Goal: Use online tool/utility: Utilize a website feature to perform a specific function

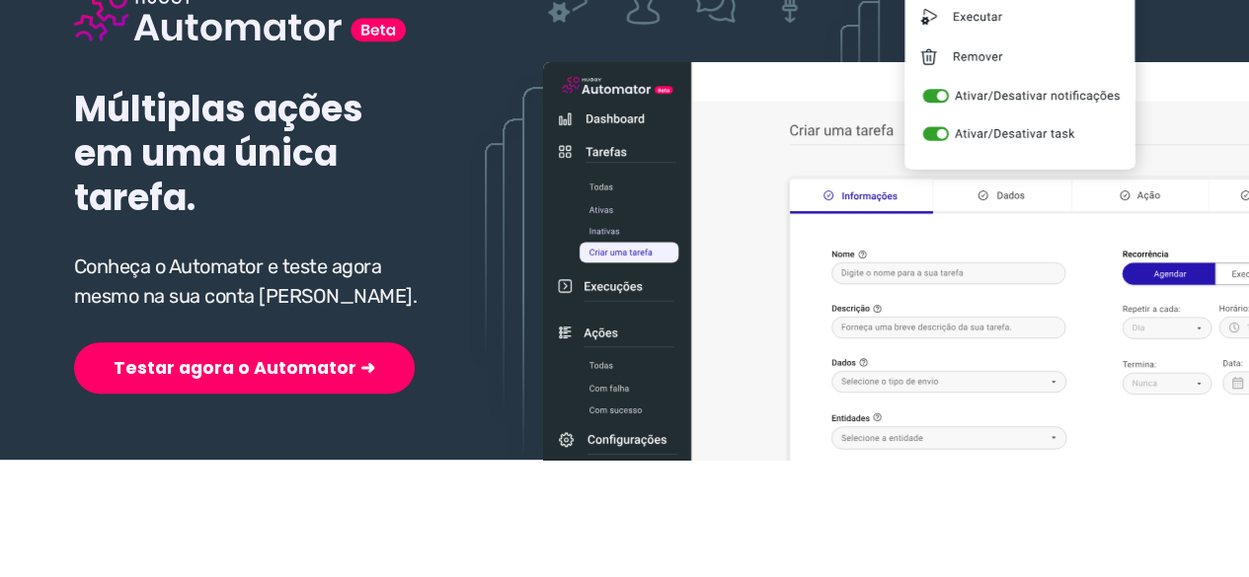
scroll to position [296, 0]
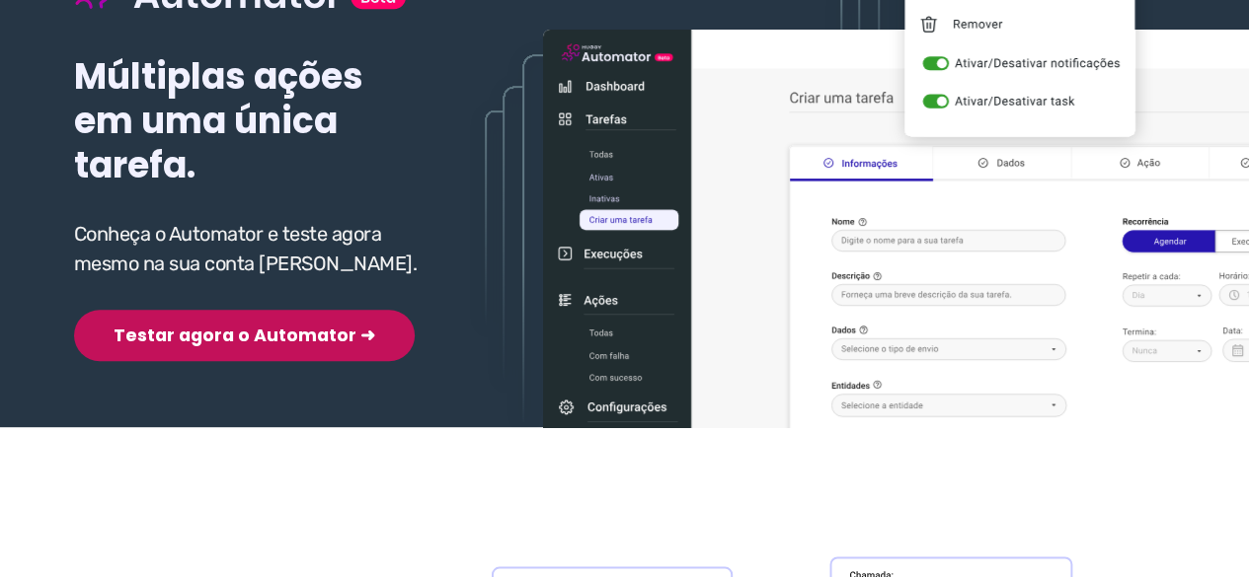
click at [245, 338] on button "Testar agora o Automator ➜" at bounding box center [244, 335] width 341 height 51
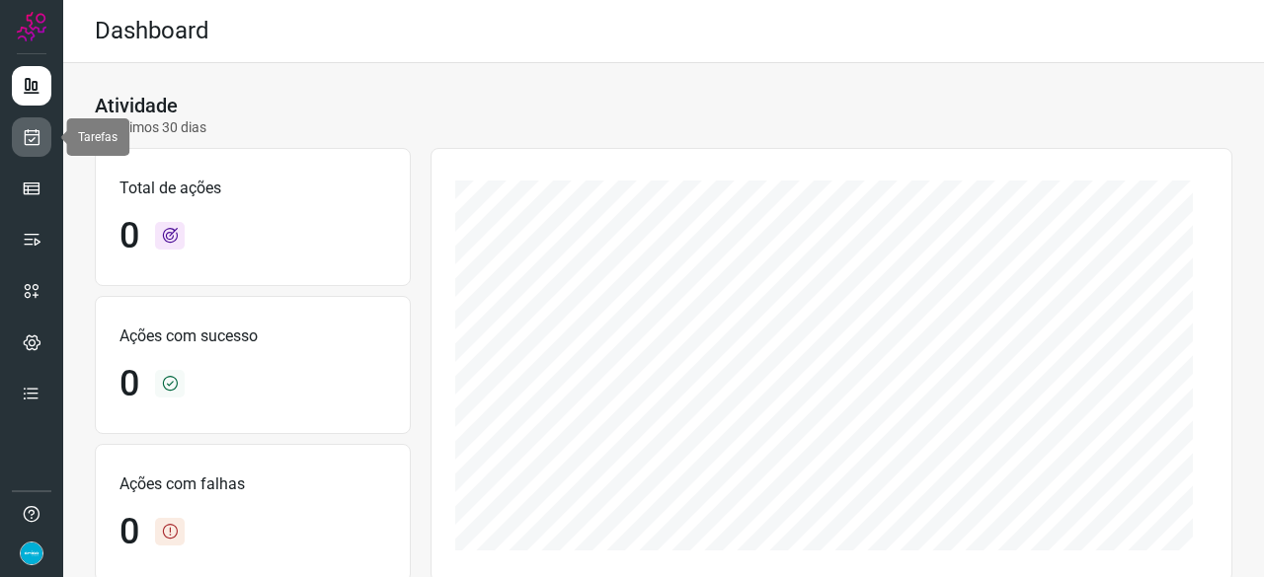
click at [38, 134] on icon at bounding box center [32, 137] width 21 height 20
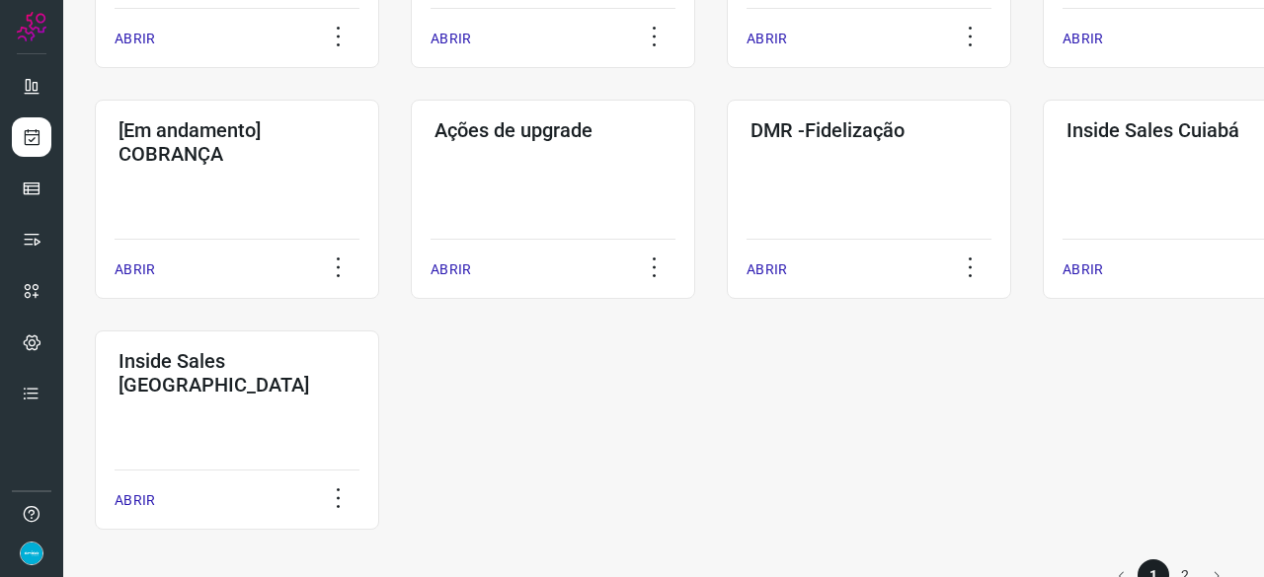
scroll to position [987, 0]
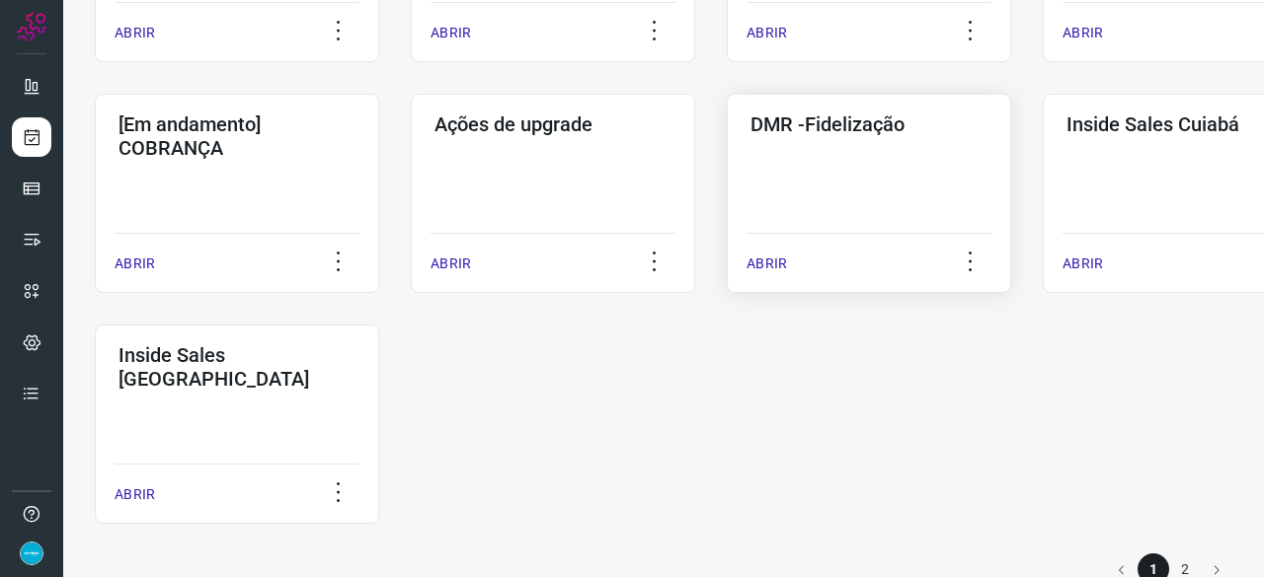
click at [765, 262] on p "ABRIR" at bounding box center [766, 264] width 40 height 21
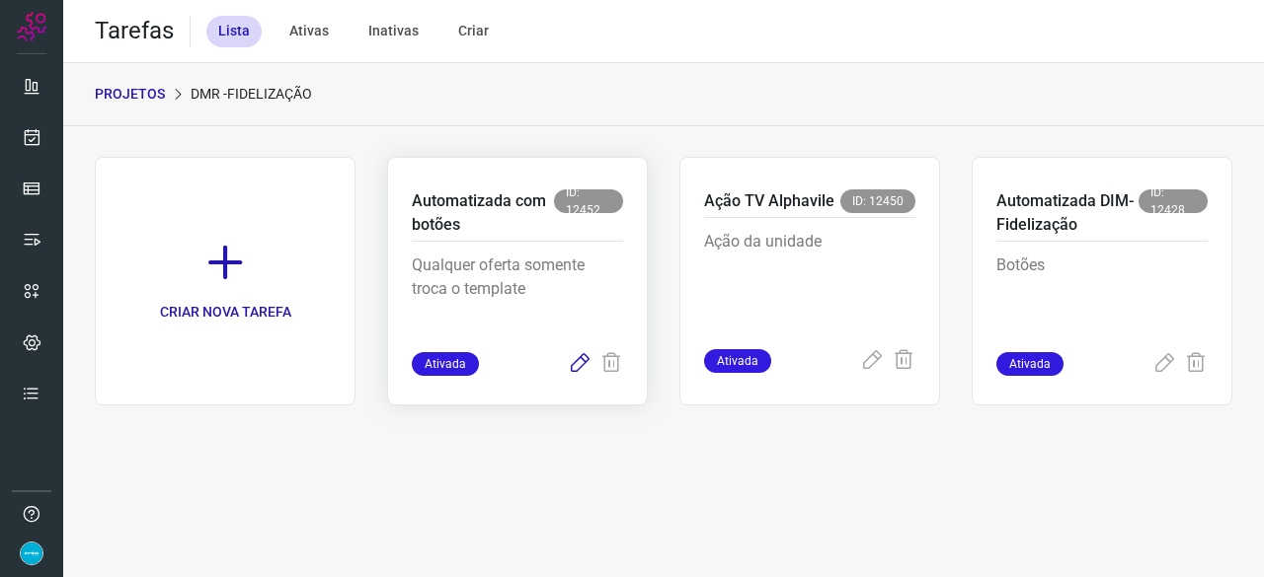
click at [576, 361] on icon at bounding box center [580, 364] width 24 height 24
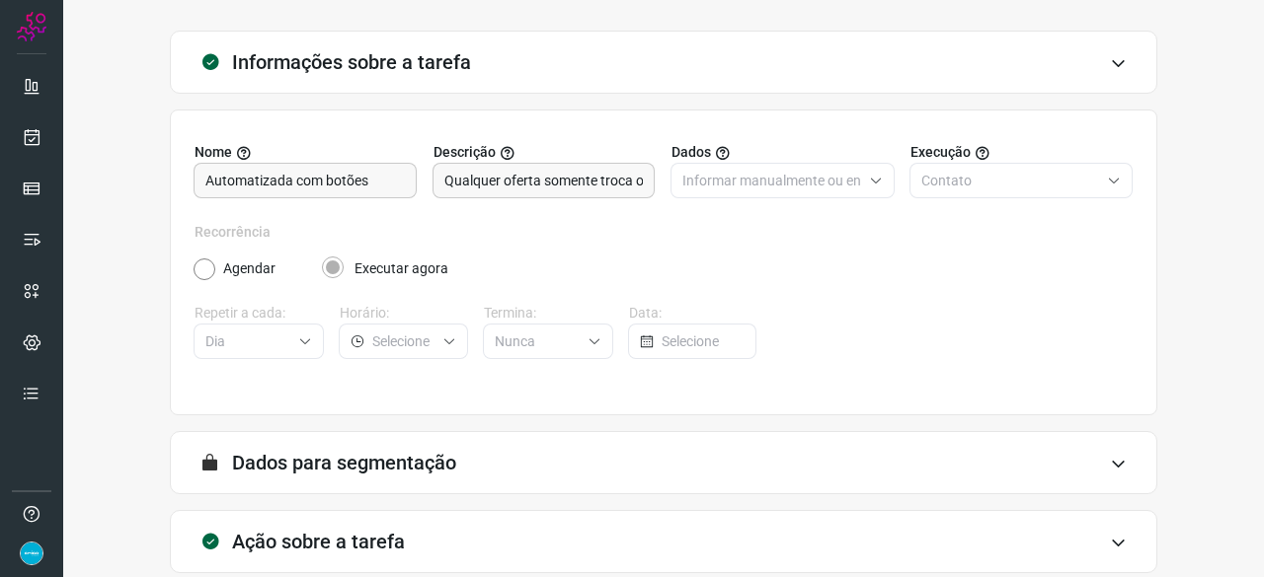
scroll to position [192, 0]
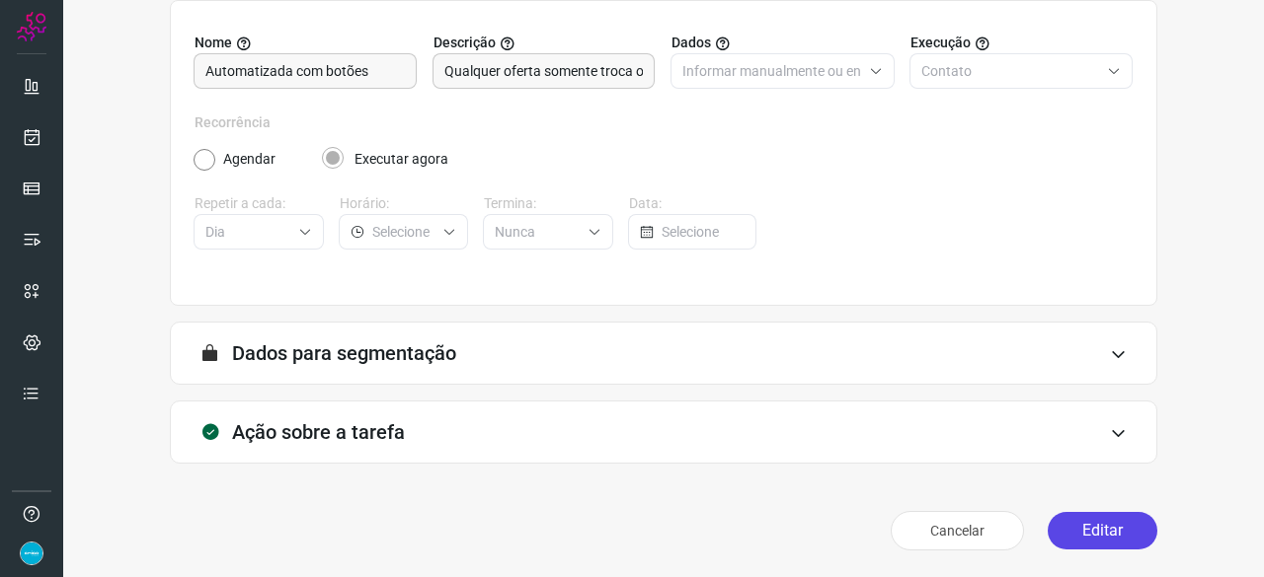
click at [1114, 536] on button "Editar" at bounding box center [1102, 531] width 110 height 38
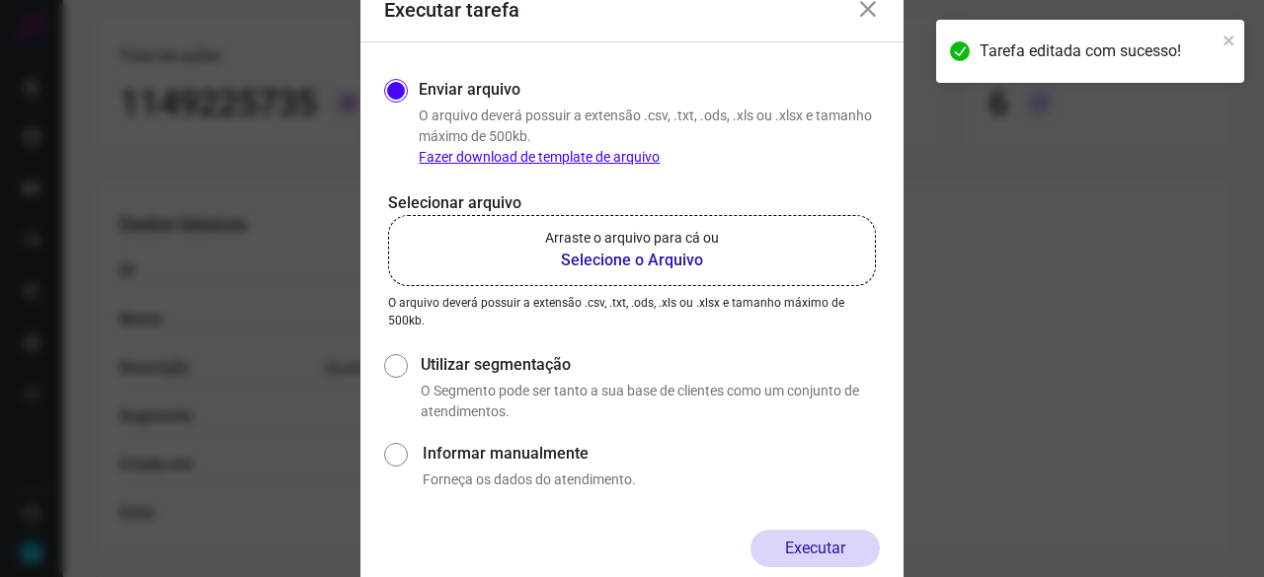
click at [617, 261] on b "Selecione o Arquivo" at bounding box center [632, 261] width 174 height 24
click at [0, 0] on input "Arraste o arquivo para cá ou Selecione o Arquivo" at bounding box center [0, 0] width 0 height 0
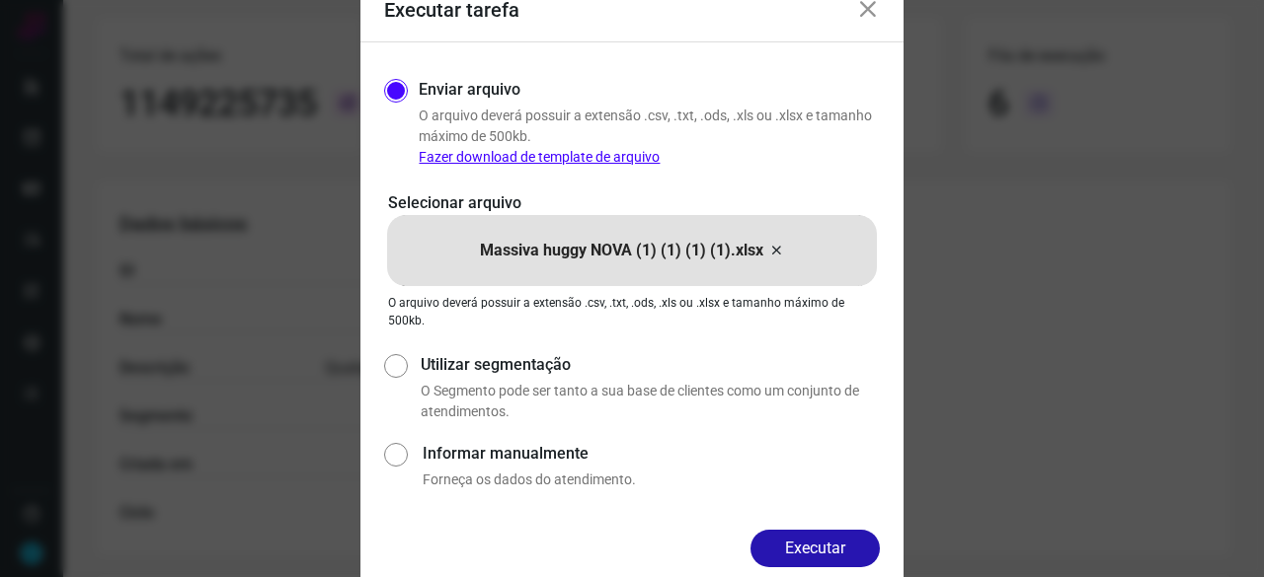
drag, startPoint x: 813, startPoint y: 554, endPoint x: 832, endPoint y: 553, distance: 18.8
click at [813, 553] on button "Executar" at bounding box center [814, 549] width 129 height 38
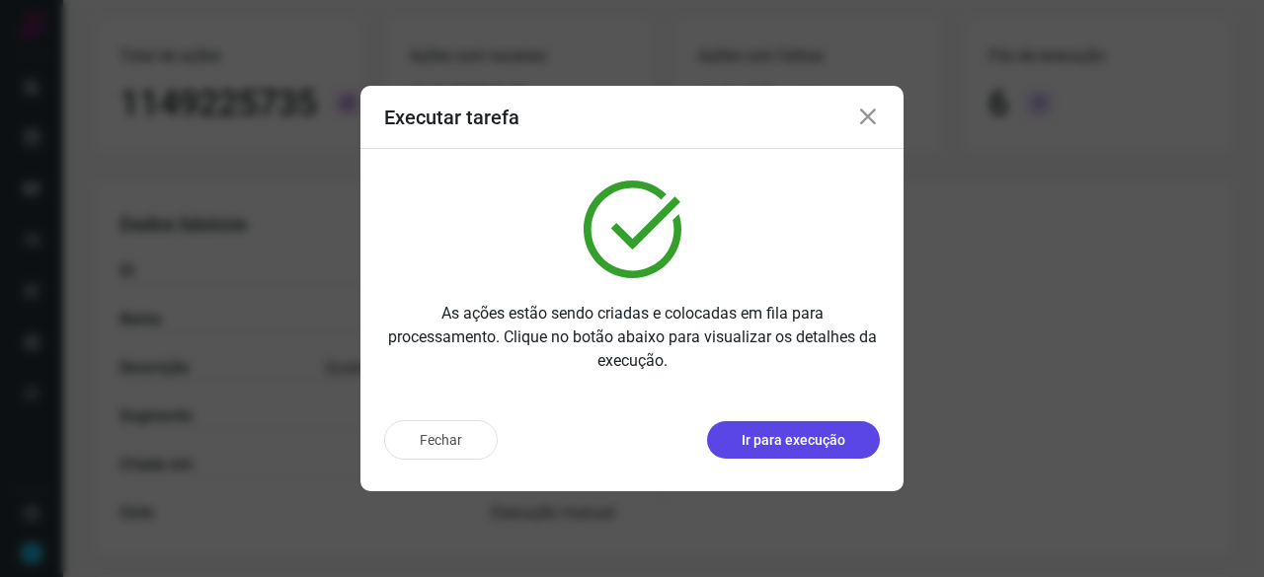
click at [794, 441] on p "Ir para execução" at bounding box center [793, 440] width 104 height 21
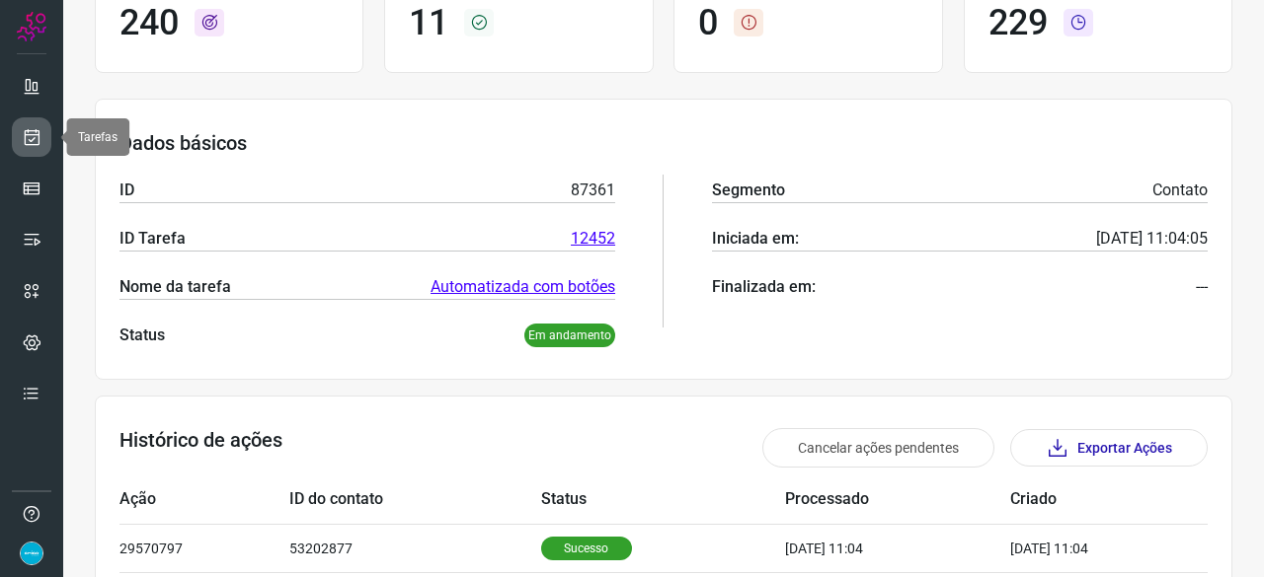
click at [34, 130] on icon at bounding box center [32, 137] width 21 height 20
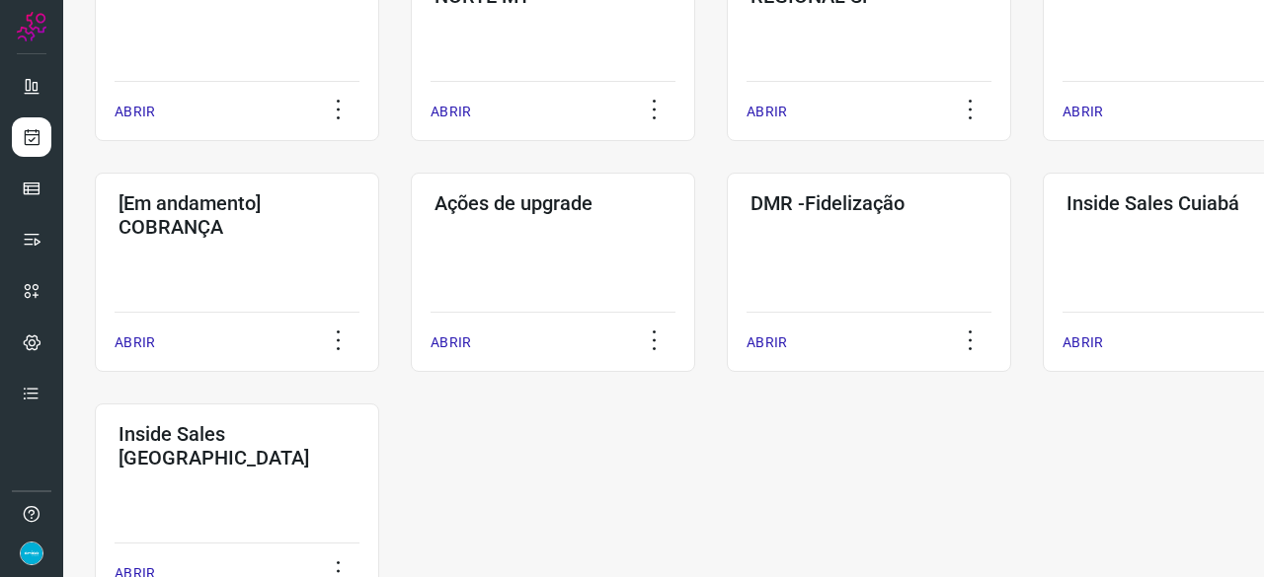
scroll to position [948, 0]
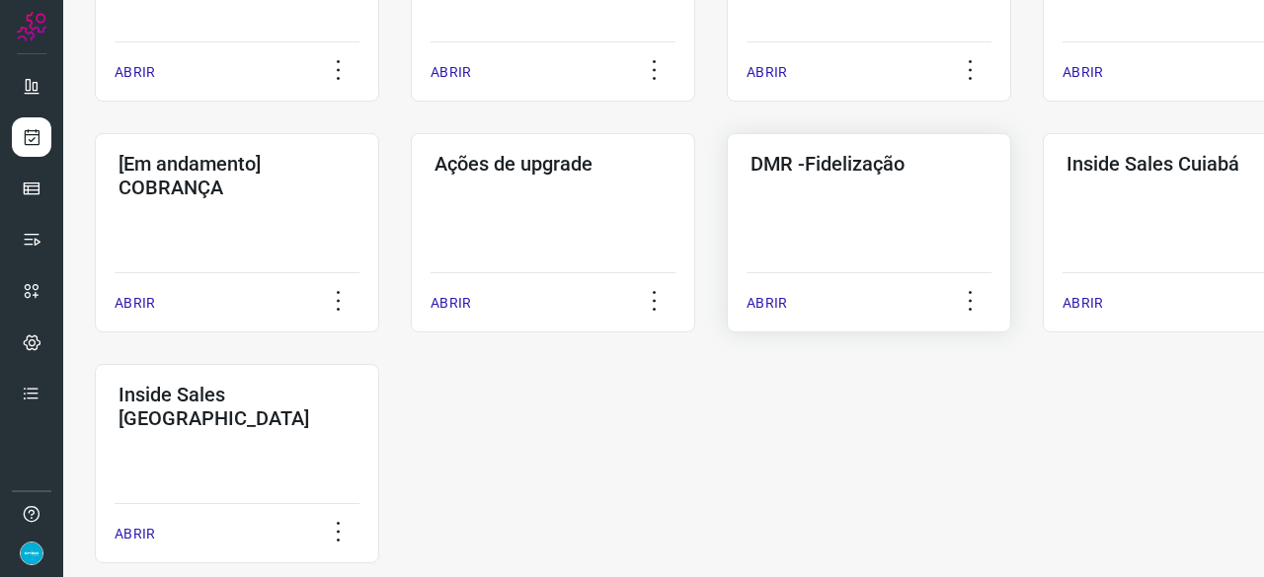
click at [773, 308] on p "ABRIR" at bounding box center [766, 303] width 40 height 21
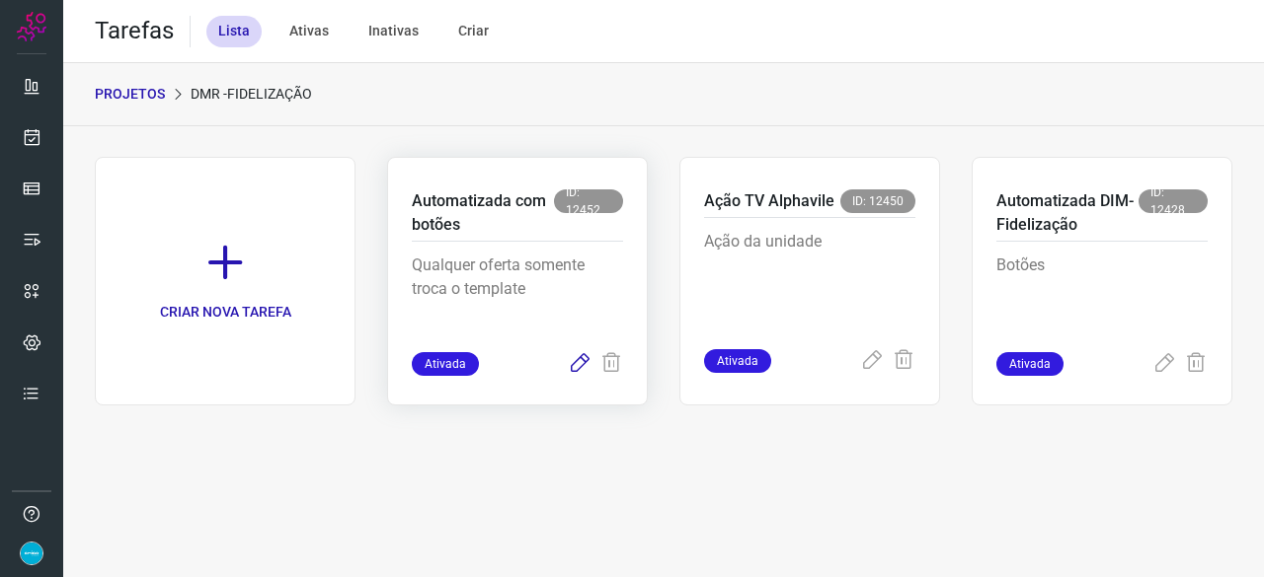
click at [576, 360] on icon at bounding box center [580, 364] width 24 height 24
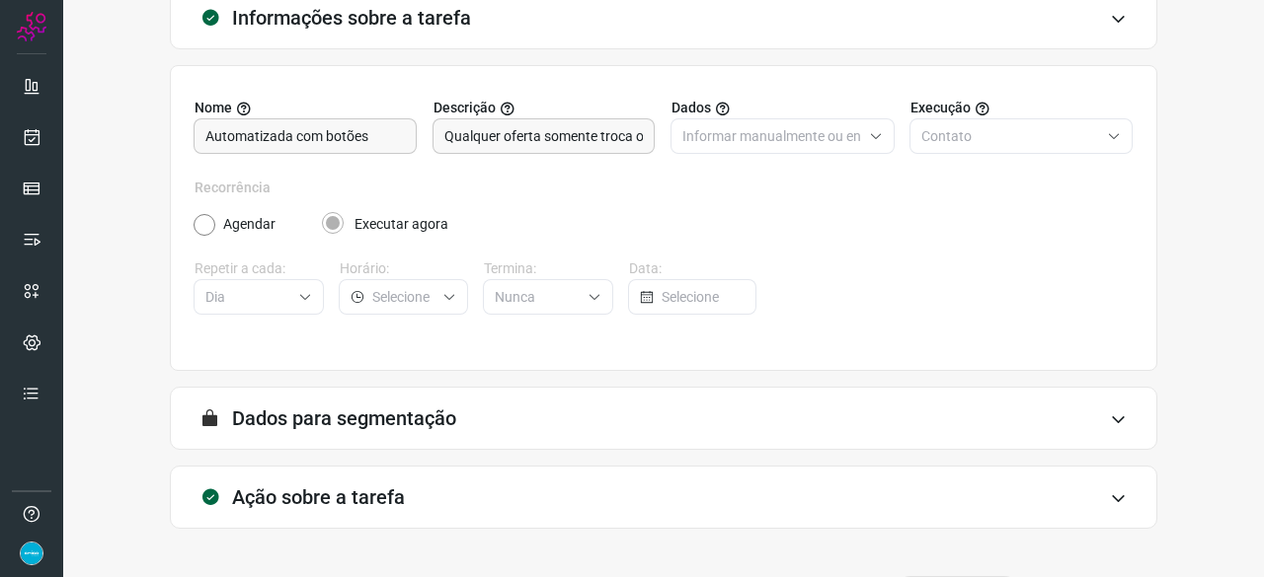
scroll to position [192, 0]
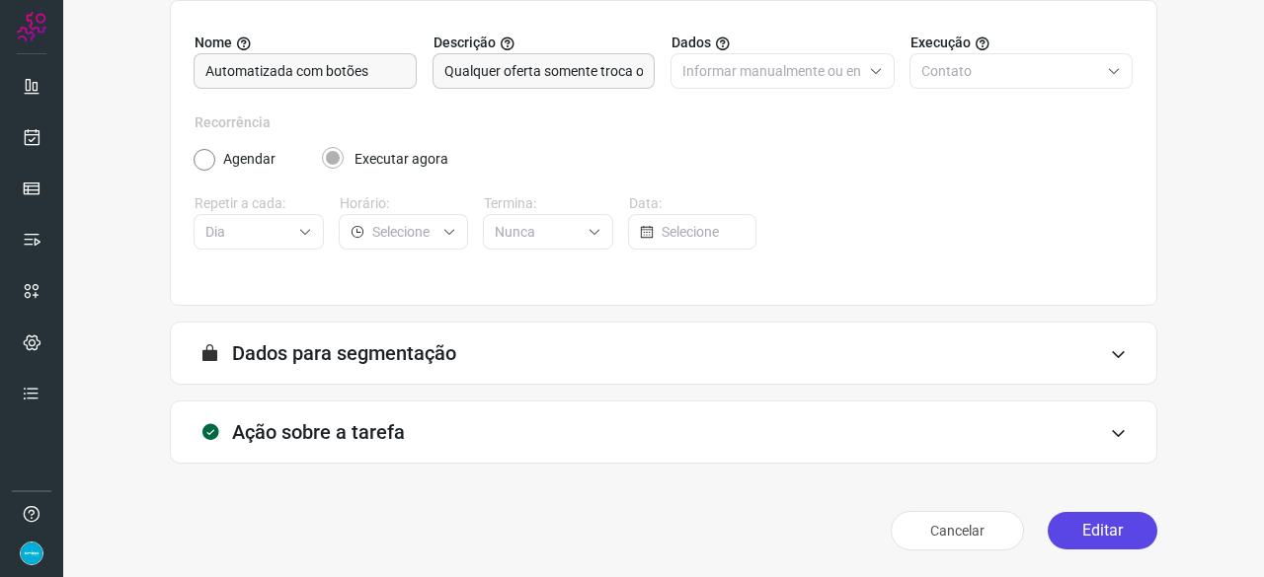
click at [1086, 530] on button "Editar" at bounding box center [1102, 531] width 110 height 38
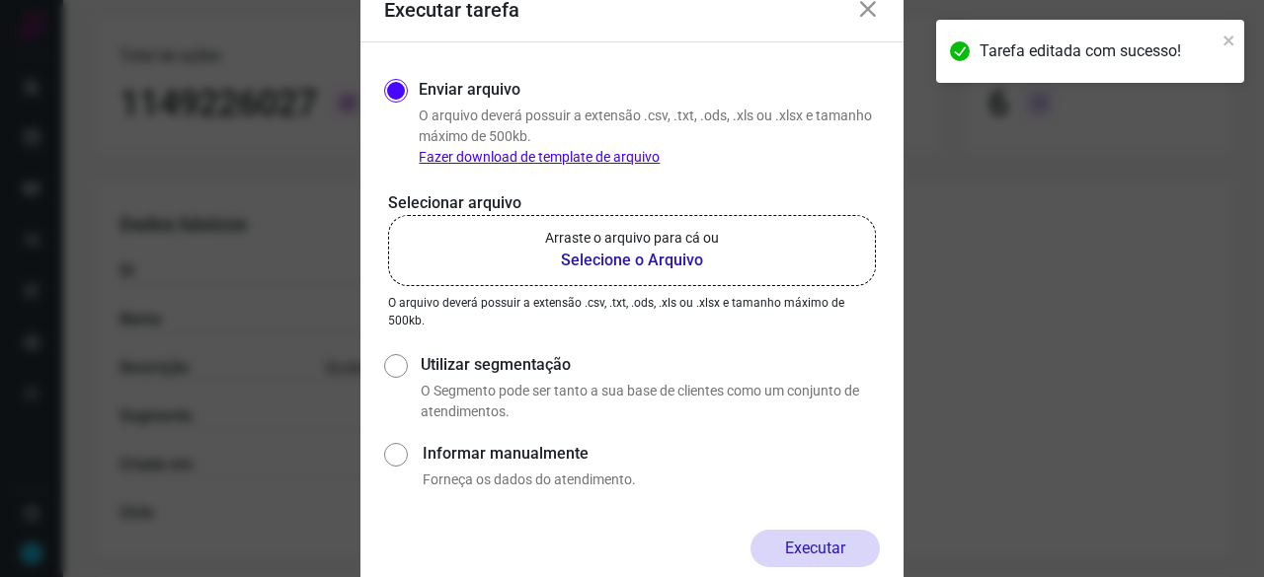
click at [610, 258] on b "Selecione o Arquivo" at bounding box center [632, 261] width 174 height 24
click at [0, 0] on input "Arraste o arquivo para cá ou Selecione o Arquivo" at bounding box center [0, 0] width 0 height 0
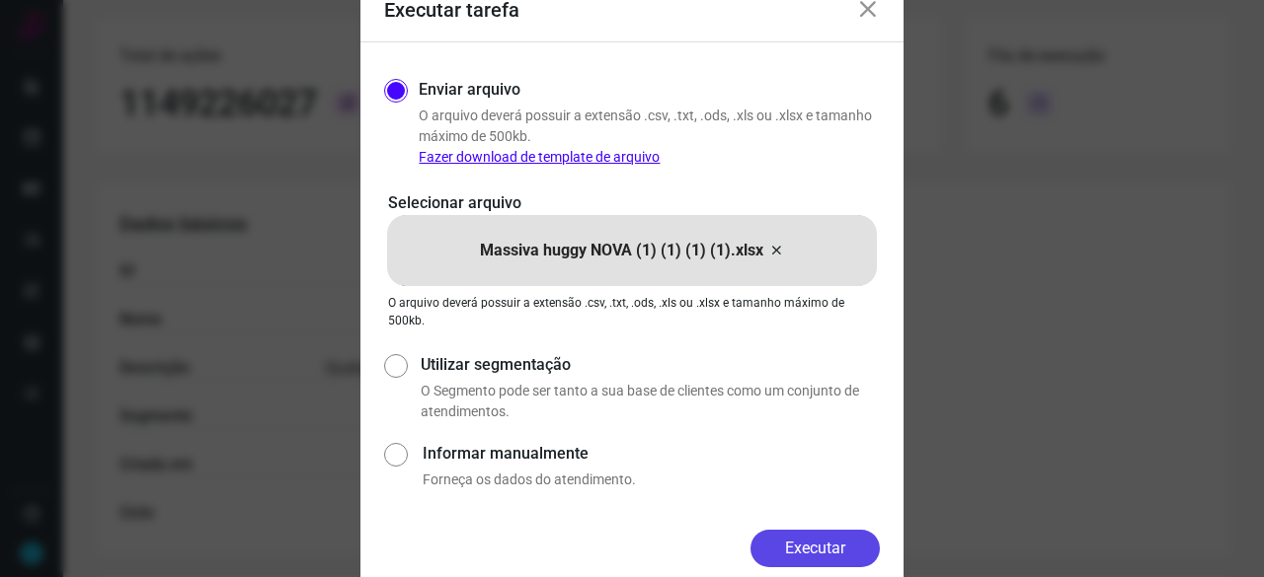
click at [810, 556] on button "Executar" at bounding box center [814, 549] width 129 height 38
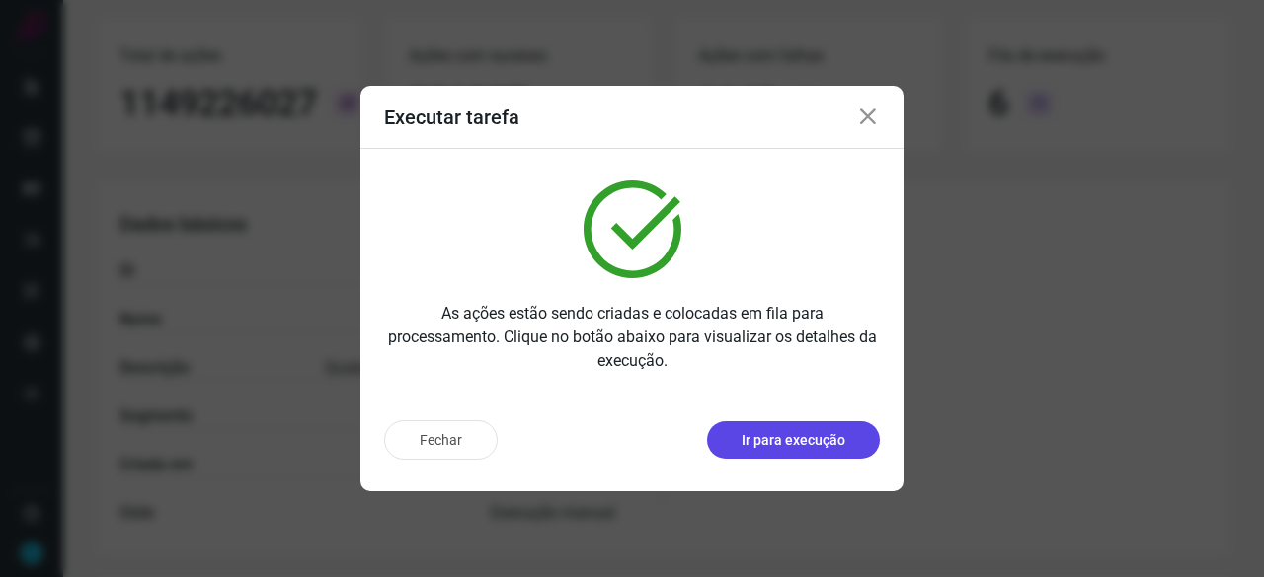
click at [809, 440] on p "Ir para execução" at bounding box center [793, 440] width 104 height 21
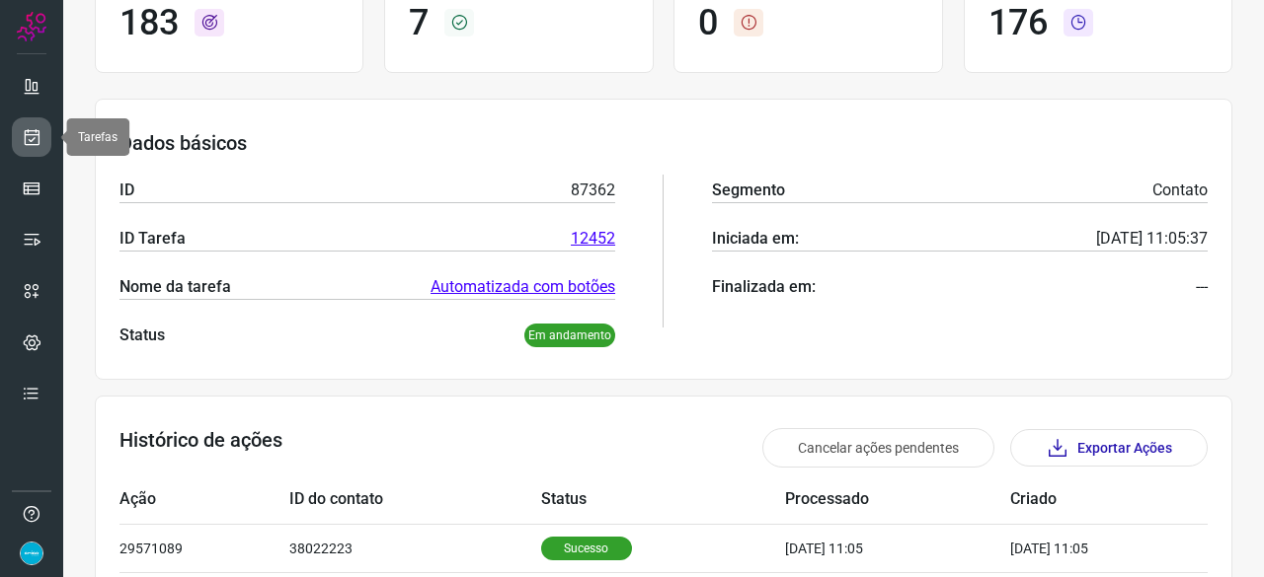
click at [37, 137] on icon at bounding box center [32, 137] width 21 height 20
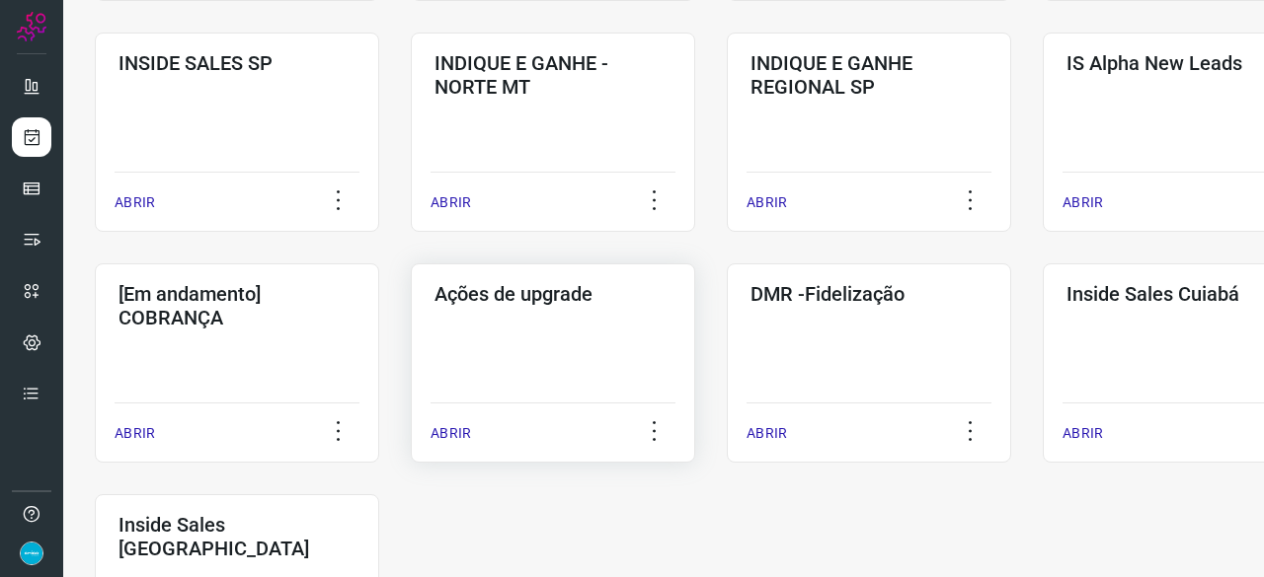
scroll to position [849, 0]
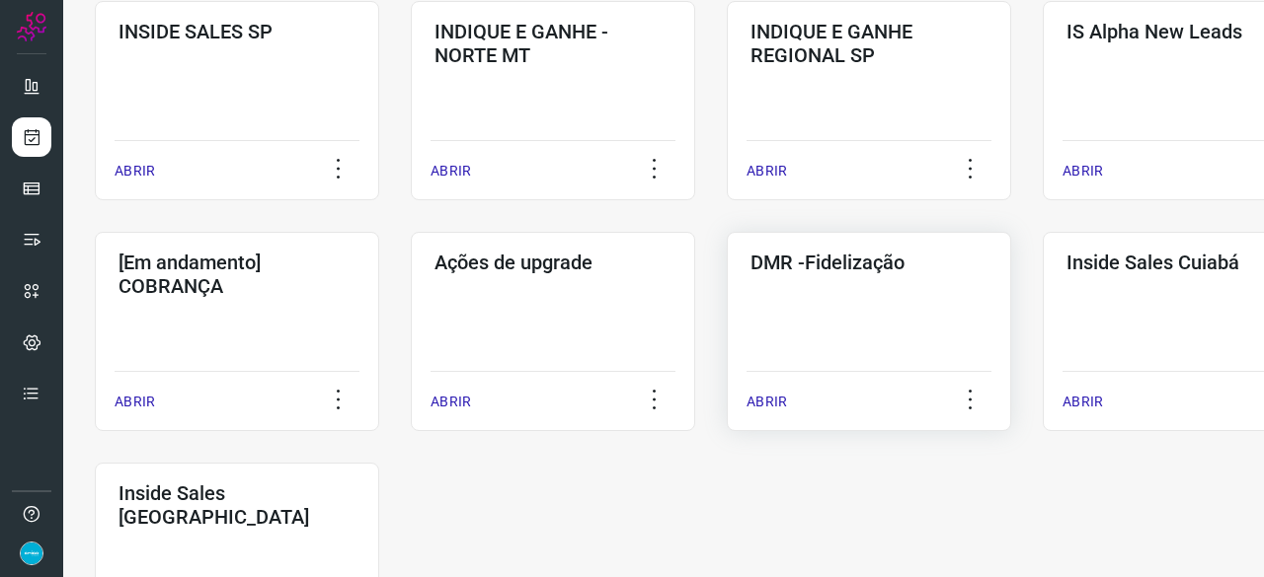
click at [772, 410] on p "ABRIR" at bounding box center [766, 402] width 40 height 21
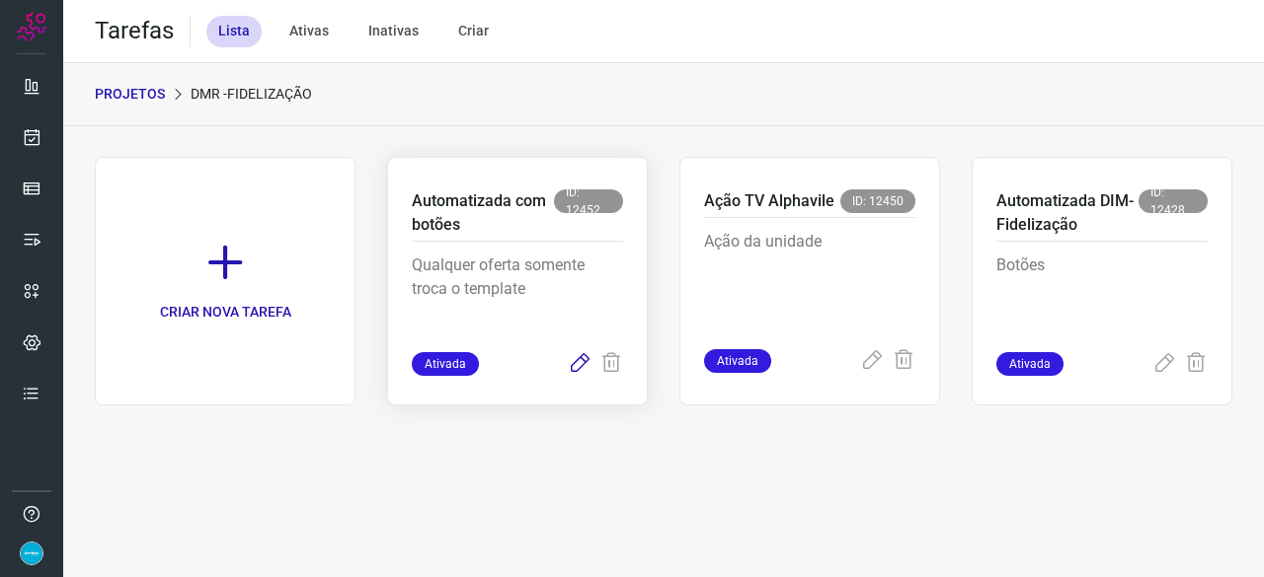
click at [581, 364] on icon at bounding box center [580, 364] width 24 height 24
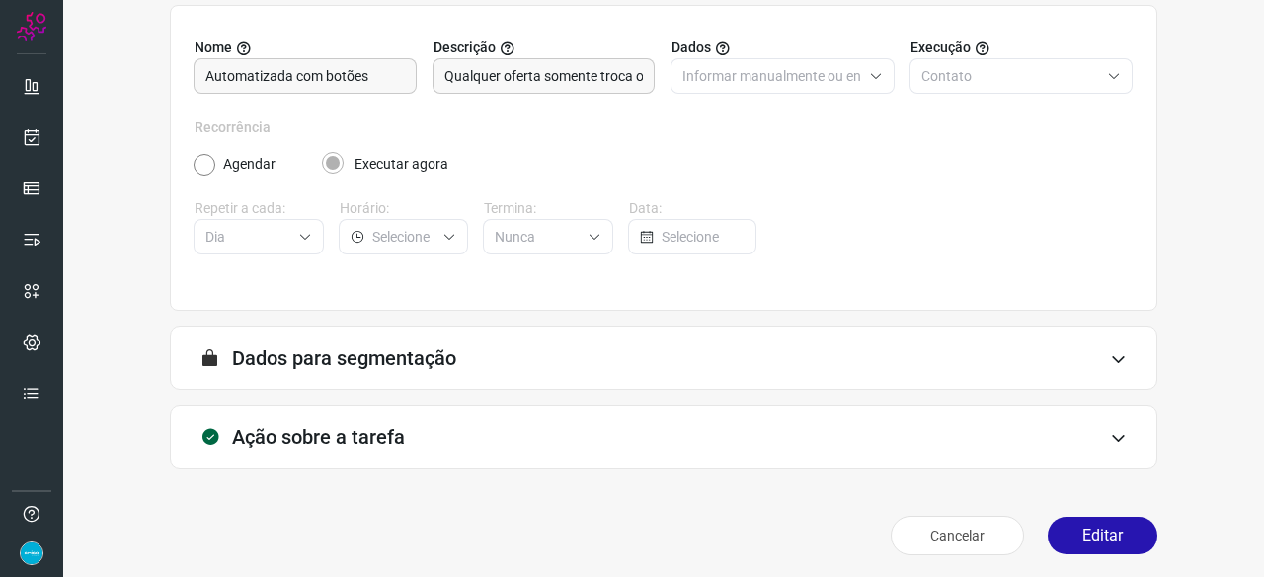
scroll to position [192, 0]
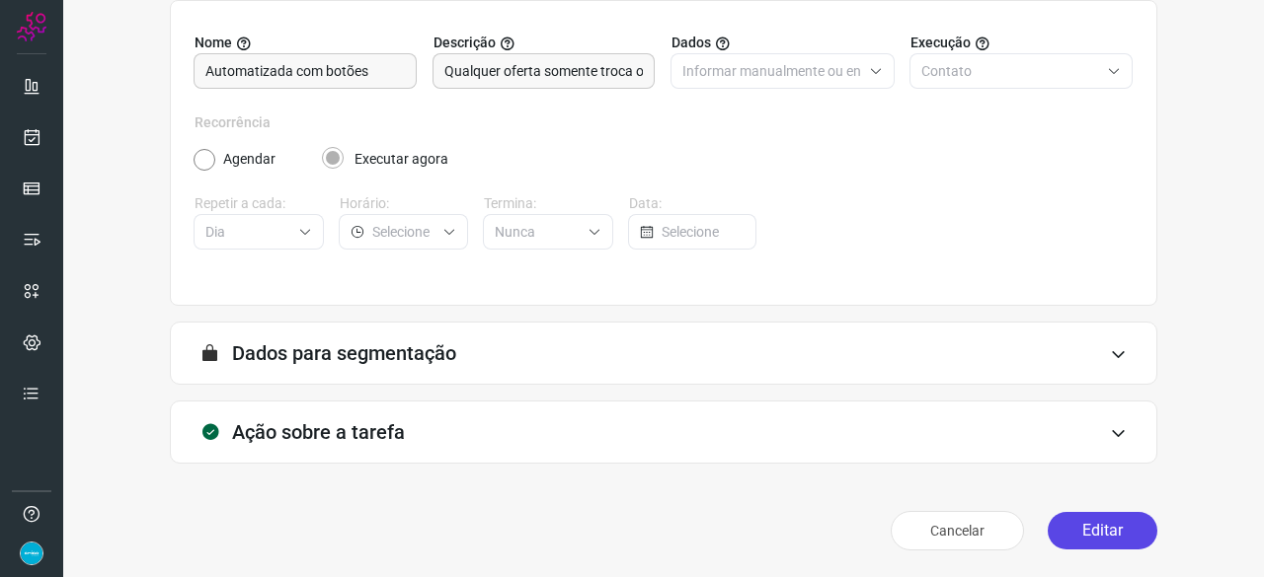
click at [1108, 534] on button "Editar" at bounding box center [1102, 531] width 110 height 38
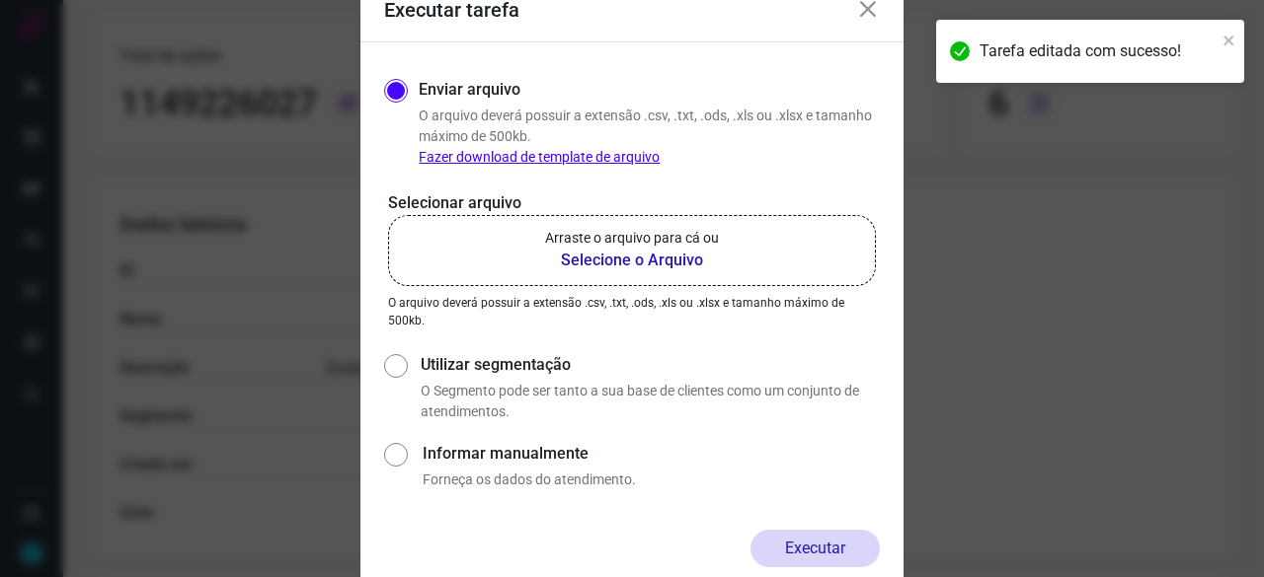
click at [620, 259] on b "Selecione o Arquivo" at bounding box center [632, 261] width 174 height 24
click at [0, 0] on input "Arraste o arquivo para cá ou Selecione o Arquivo" at bounding box center [0, 0] width 0 height 0
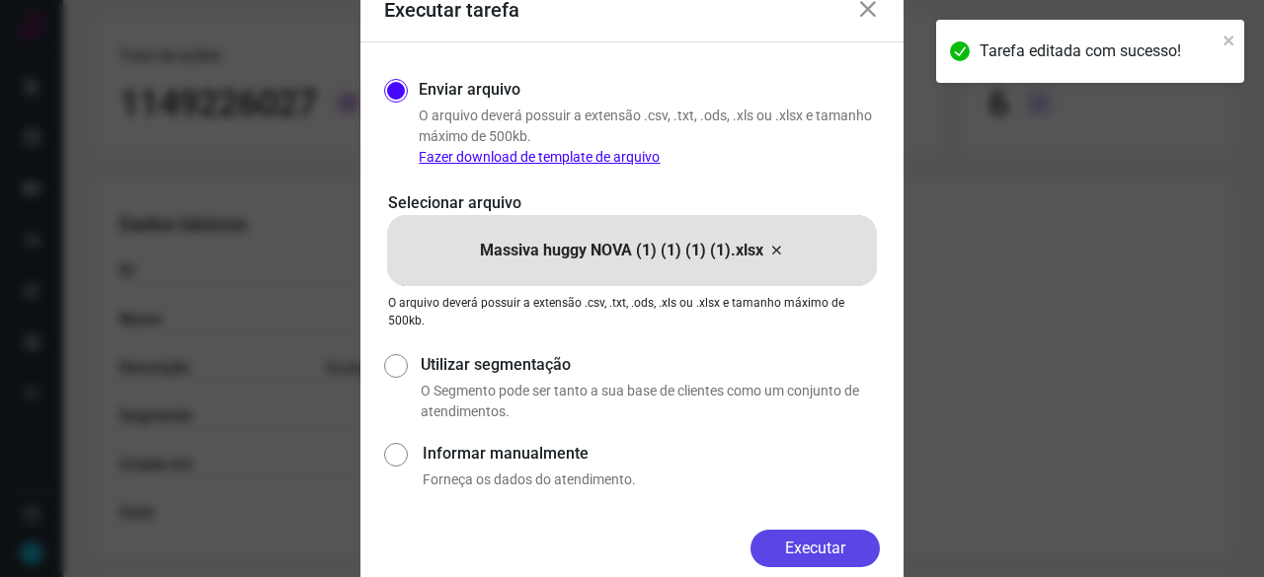
click at [833, 538] on button "Executar" at bounding box center [814, 549] width 129 height 38
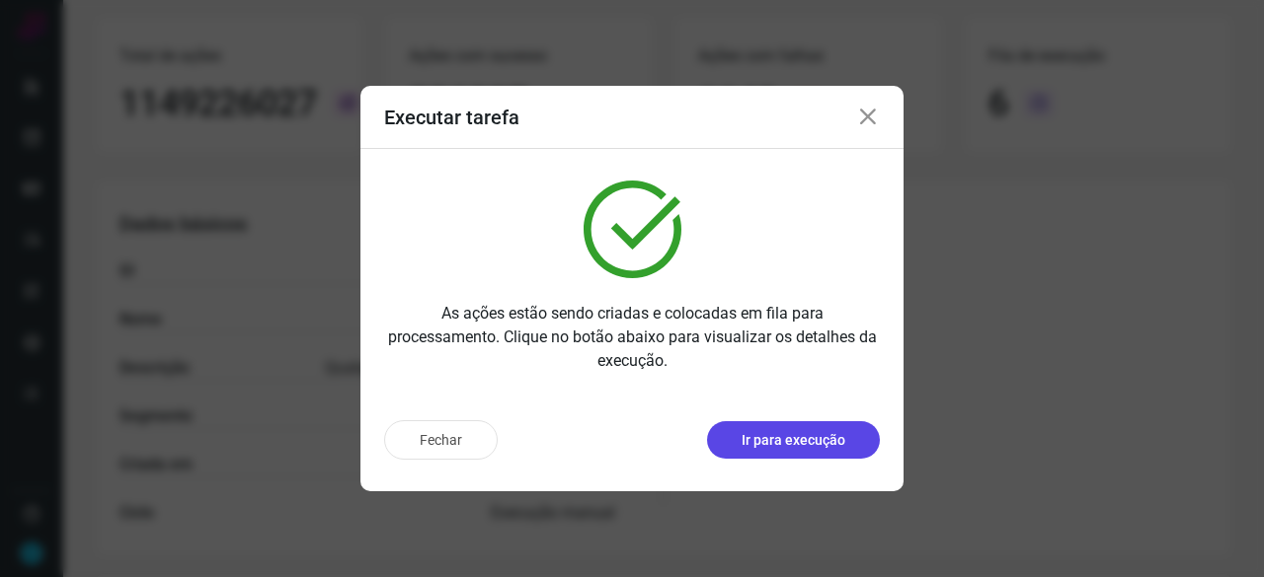
click at [804, 448] on p "Ir para execução" at bounding box center [793, 440] width 104 height 21
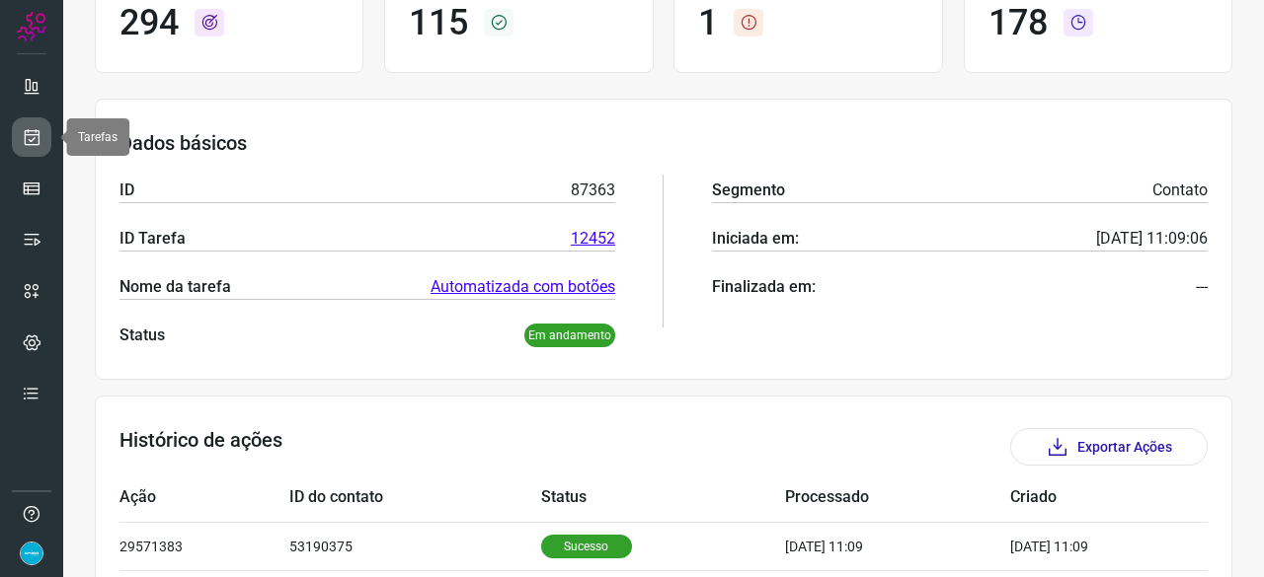
click at [21, 132] on link at bounding box center [31, 136] width 39 height 39
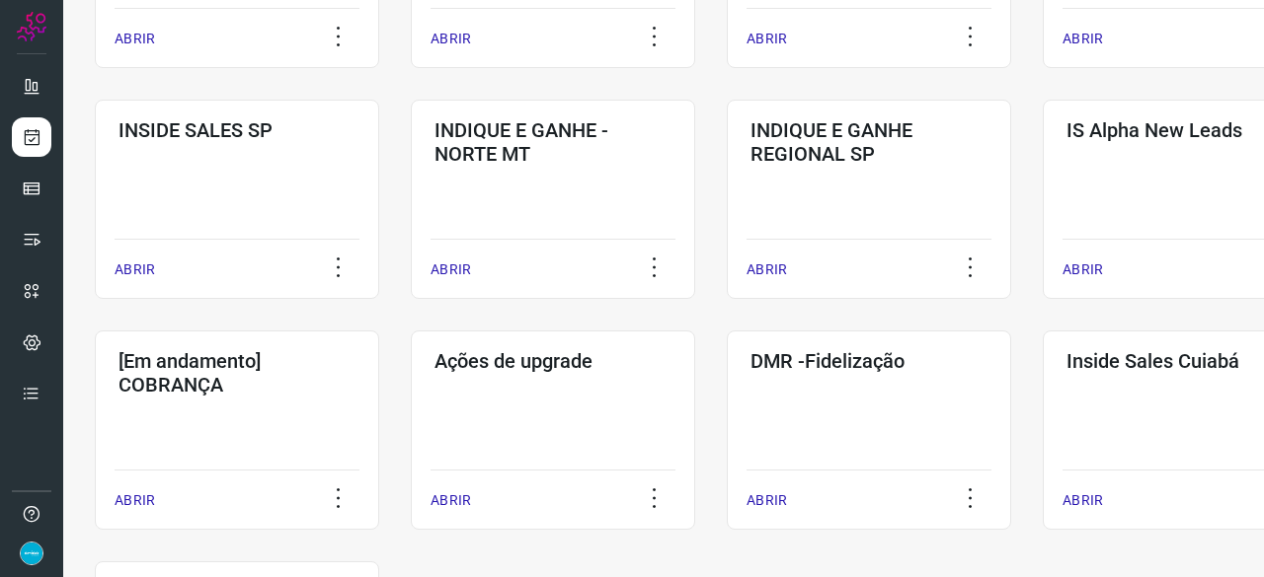
scroll to position [1031, 0]
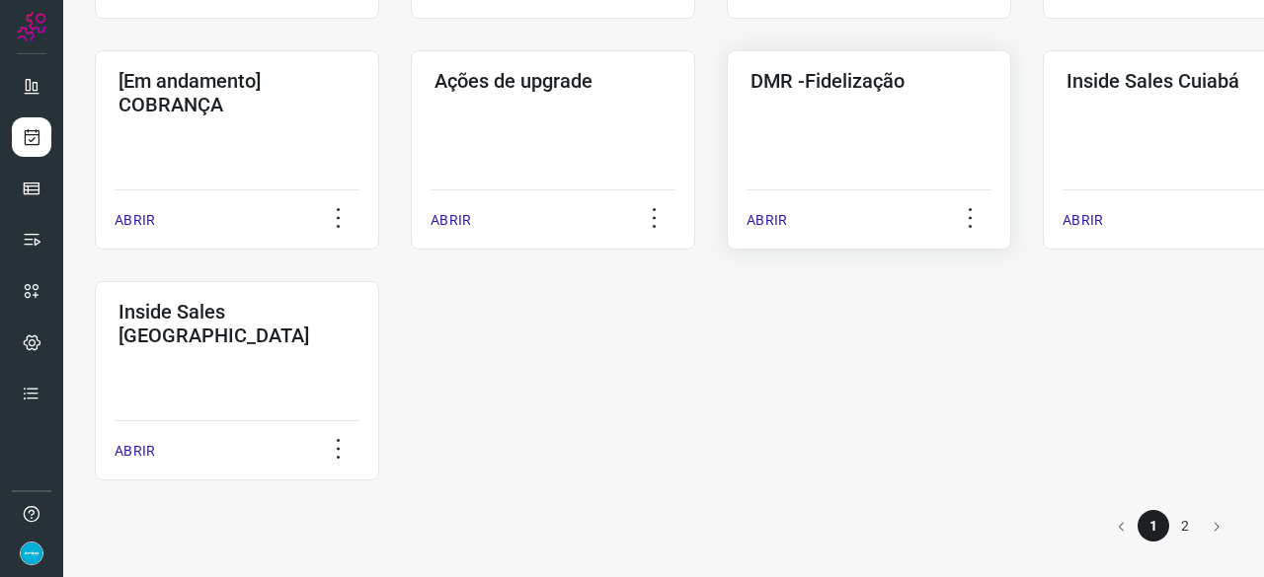
click at [774, 211] on p "ABRIR" at bounding box center [766, 220] width 40 height 21
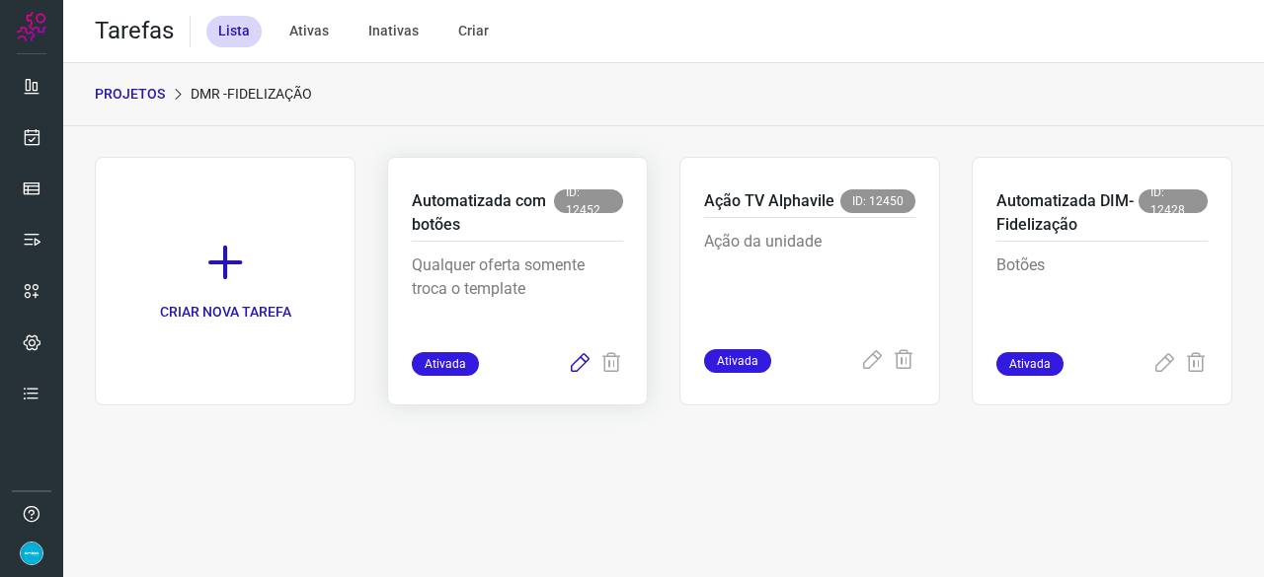
click at [576, 366] on icon at bounding box center [580, 364] width 24 height 24
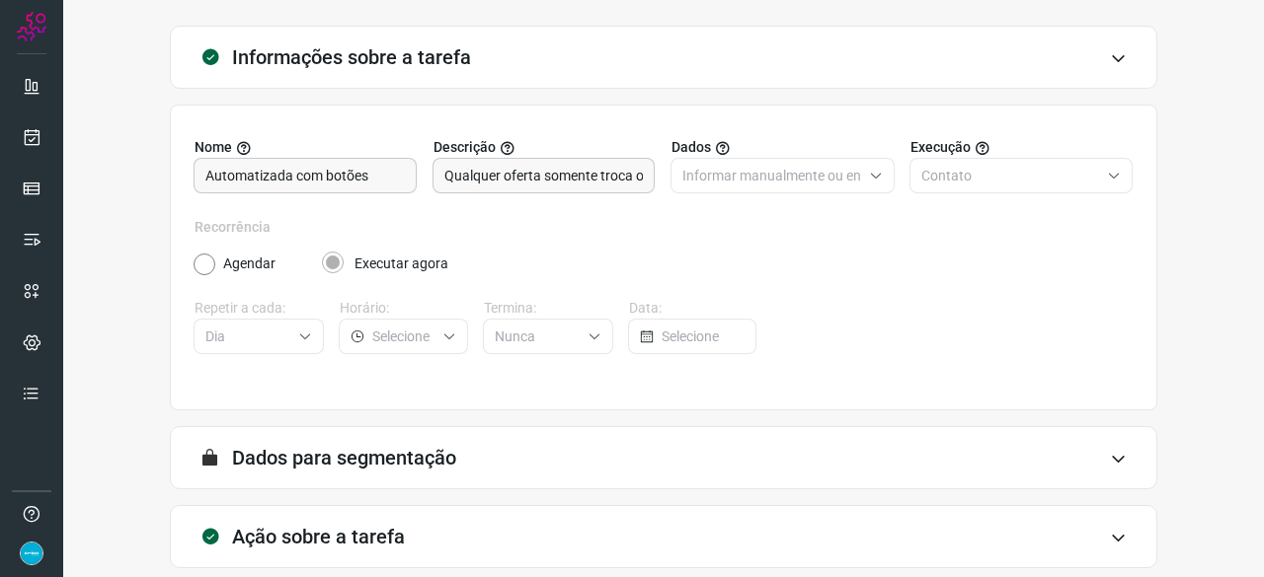
scroll to position [192, 0]
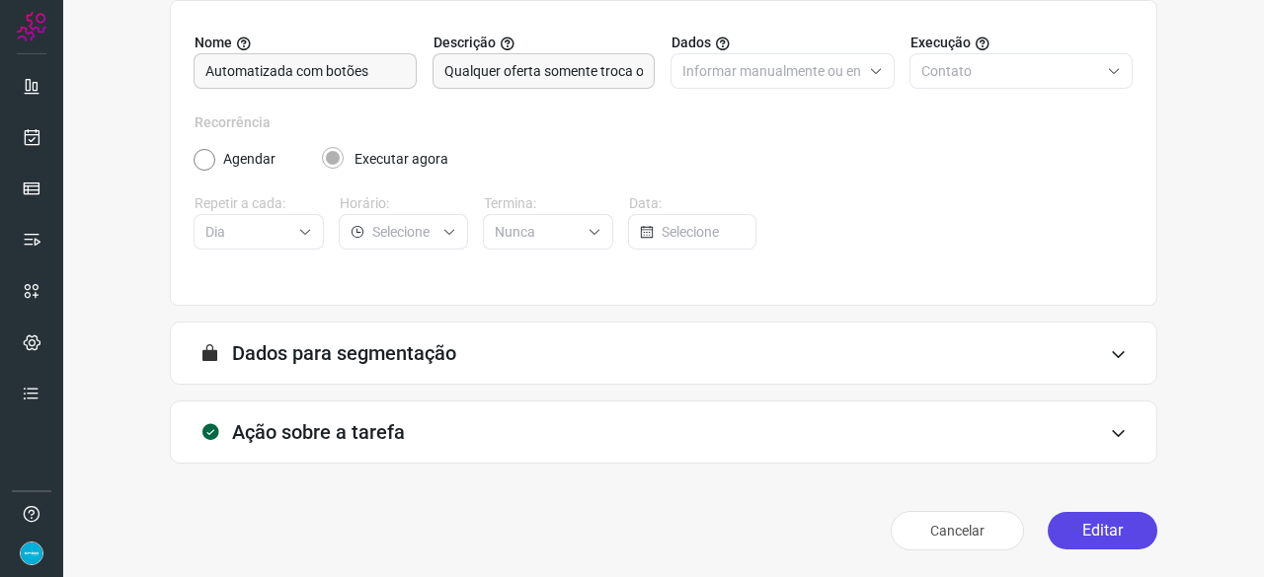
click at [1082, 530] on button "Editar" at bounding box center [1102, 531] width 110 height 38
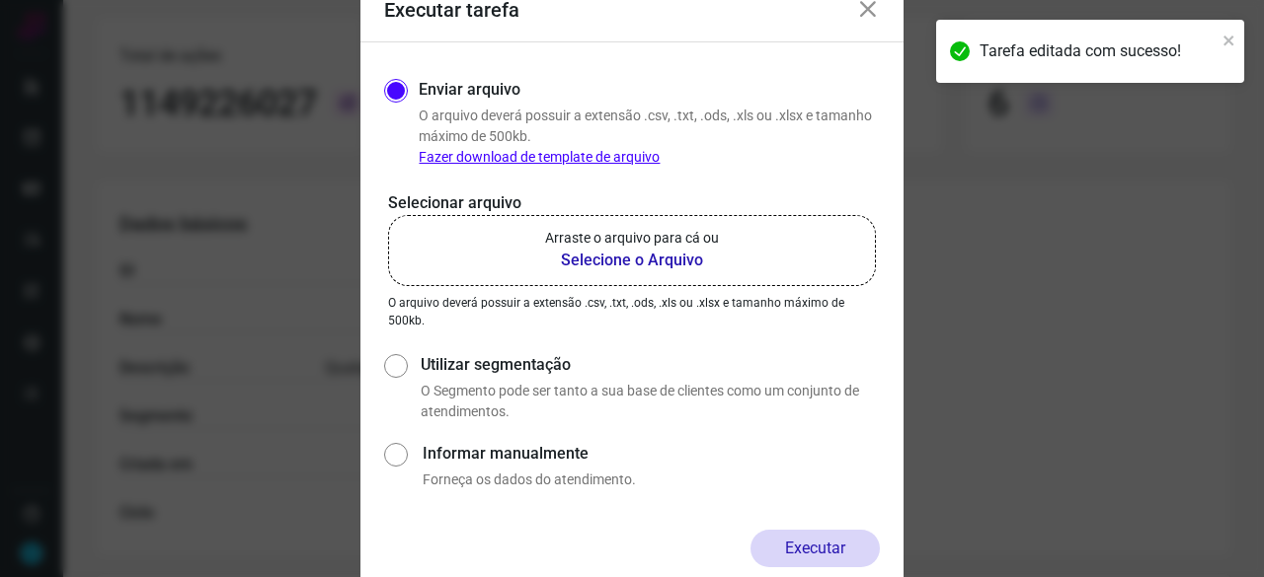
click at [586, 264] on b "Selecione o Arquivo" at bounding box center [632, 261] width 174 height 24
click at [0, 0] on input "Arraste o arquivo para cá ou Selecione o Arquivo" at bounding box center [0, 0] width 0 height 0
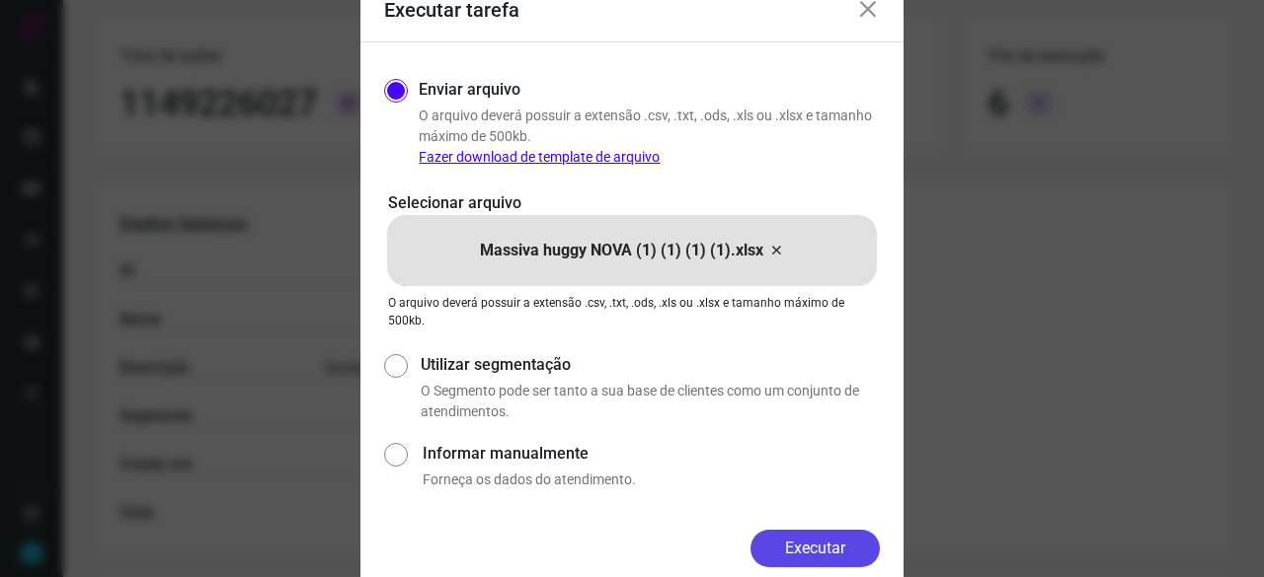
click at [831, 547] on button "Executar" at bounding box center [814, 549] width 129 height 38
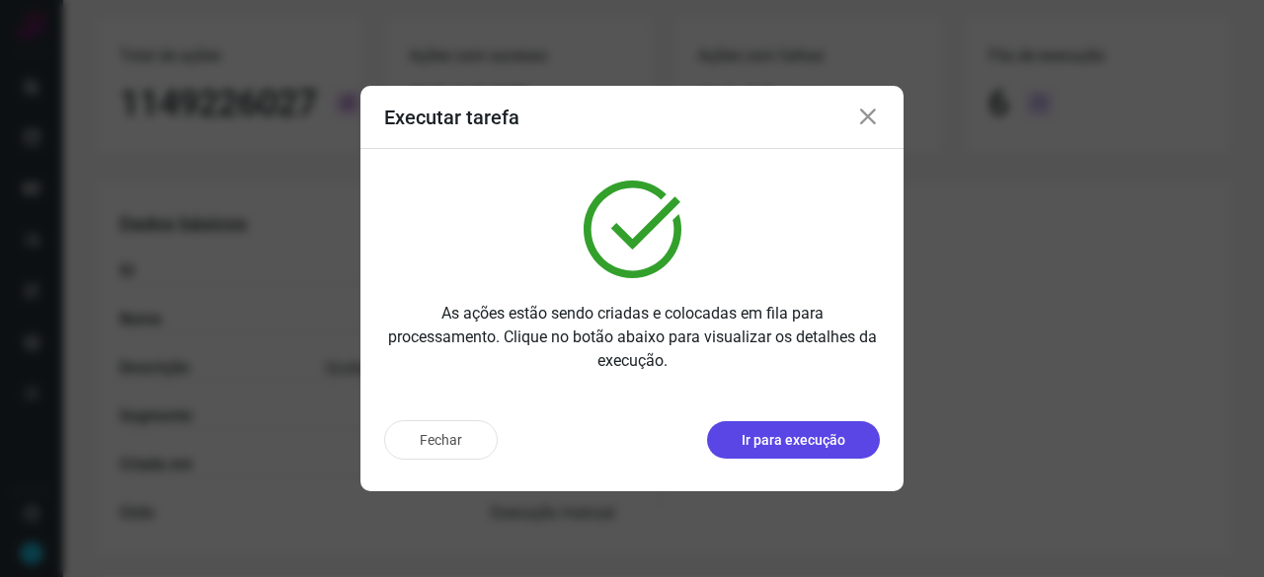
click at [827, 444] on p "Ir para execução" at bounding box center [793, 440] width 104 height 21
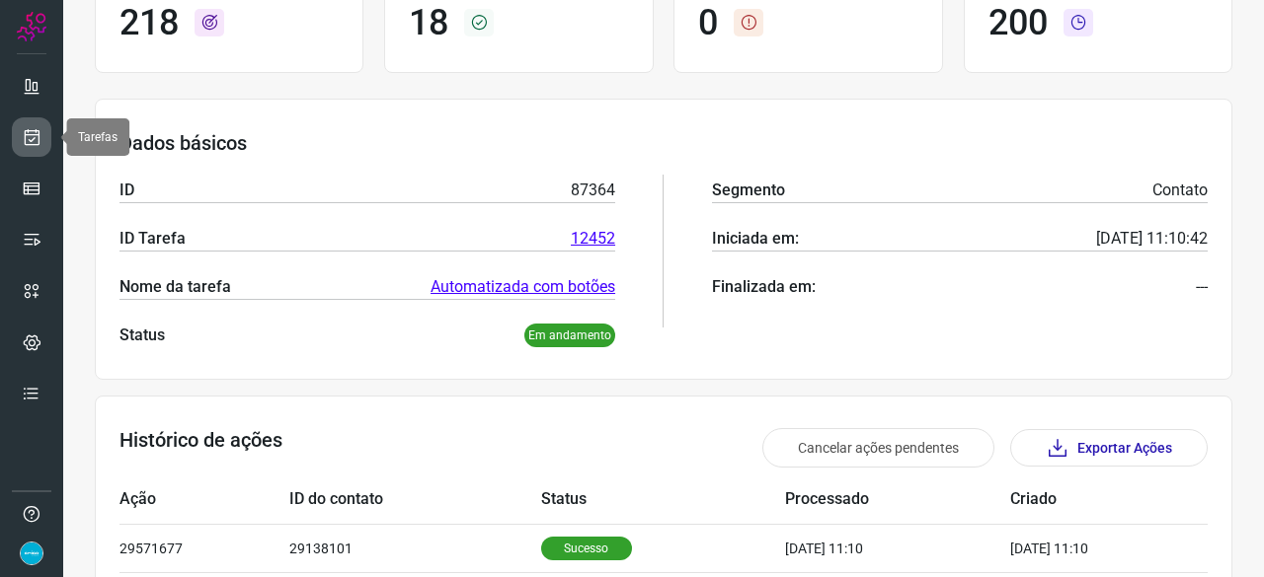
click at [33, 130] on icon at bounding box center [32, 137] width 21 height 20
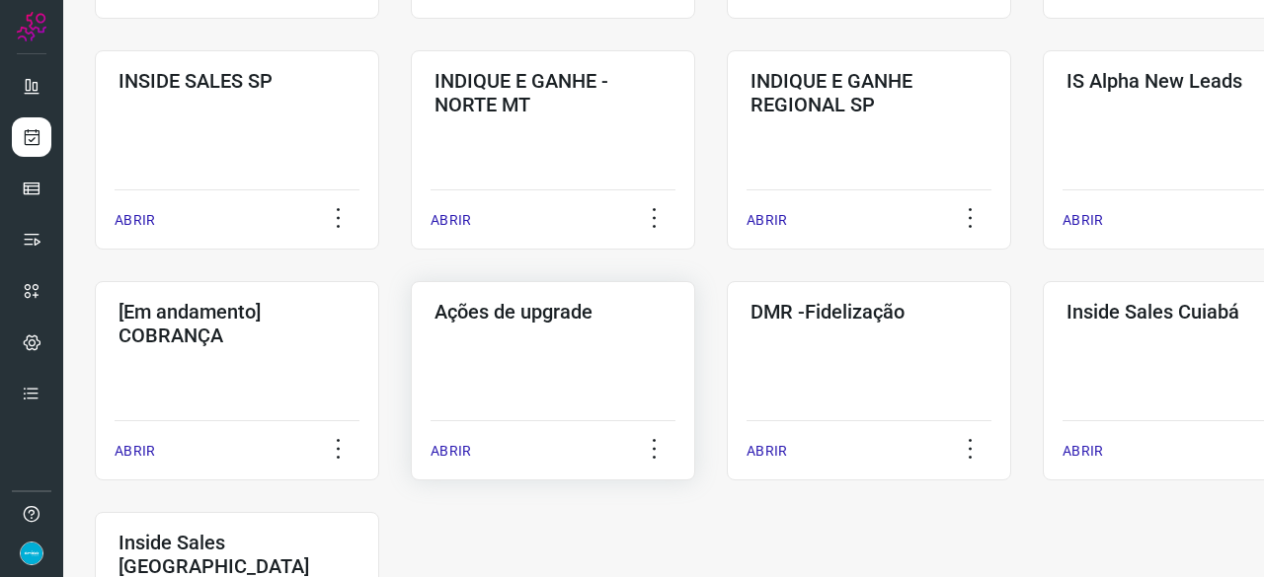
scroll to position [849, 0]
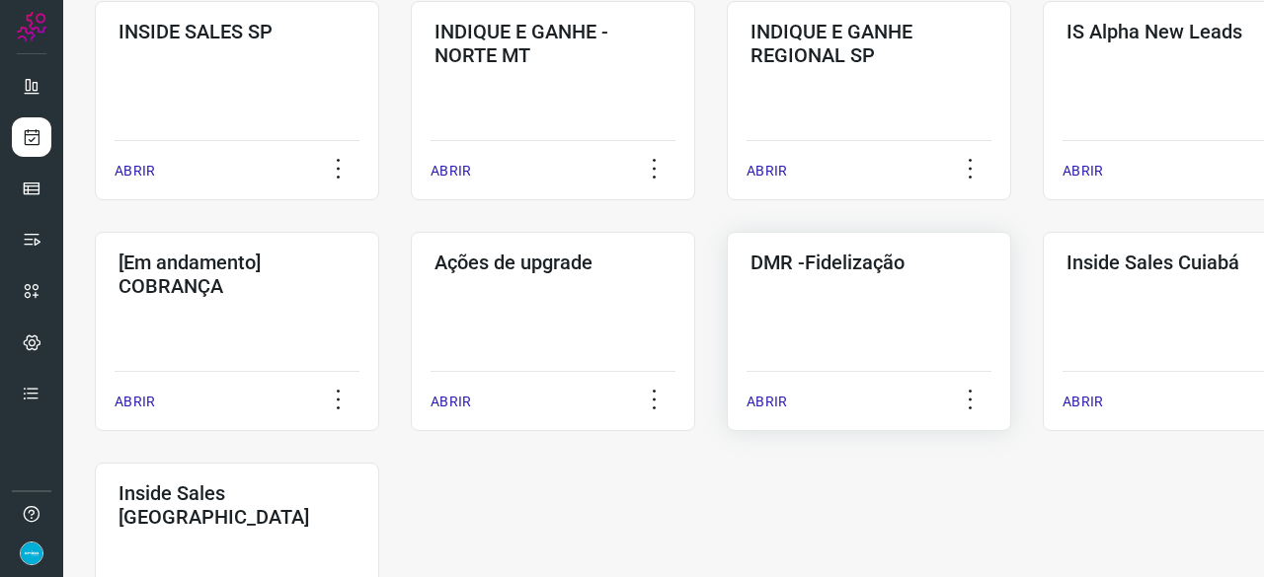
click at [778, 397] on p "ABRIR" at bounding box center [766, 402] width 40 height 21
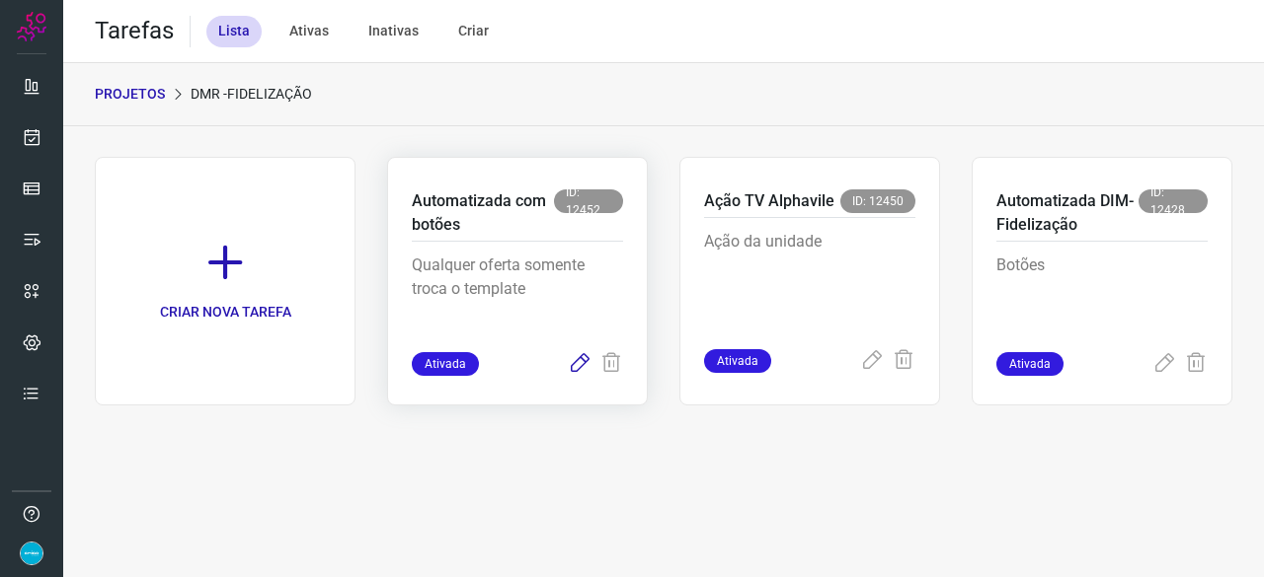
click at [576, 365] on icon at bounding box center [580, 364] width 24 height 24
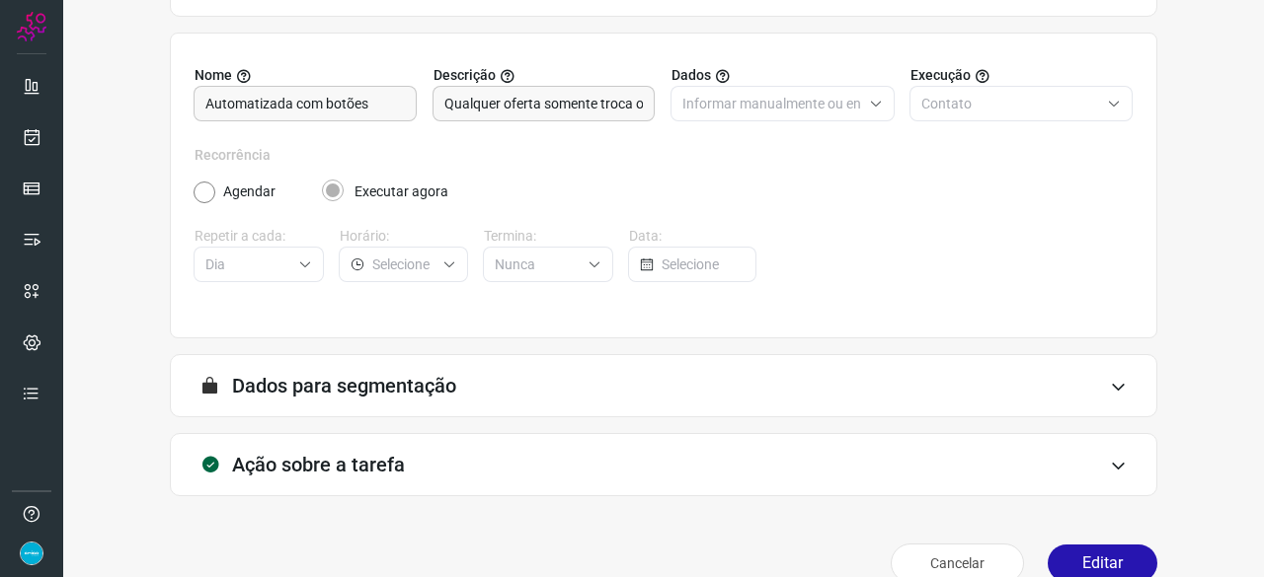
scroll to position [192, 0]
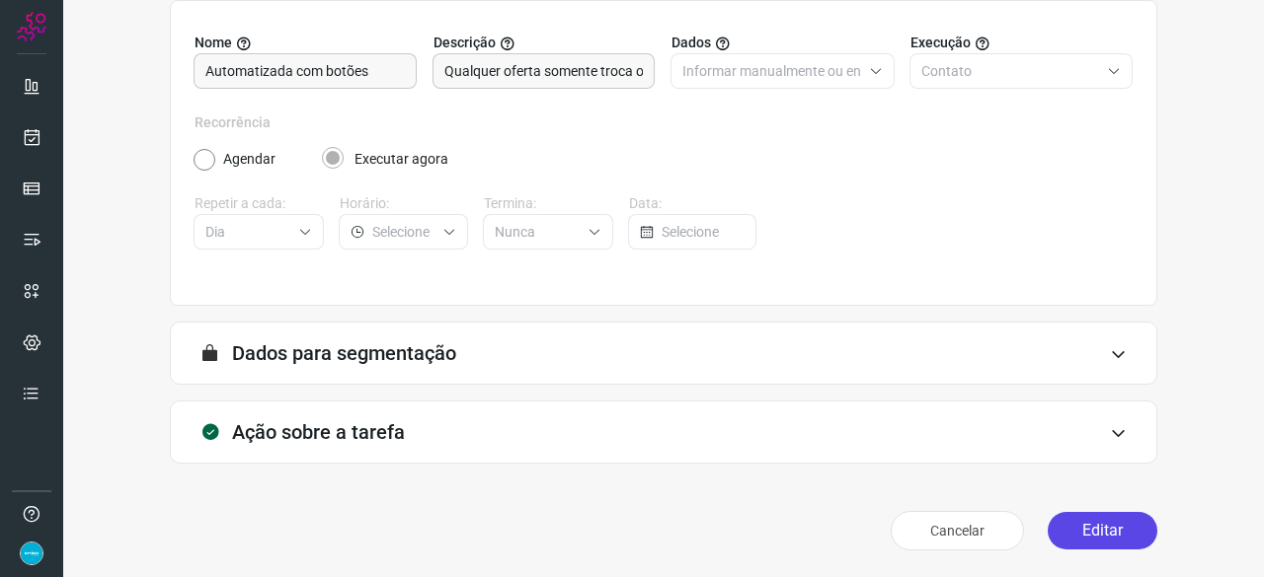
click at [1102, 534] on button "Editar" at bounding box center [1102, 531] width 110 height 38
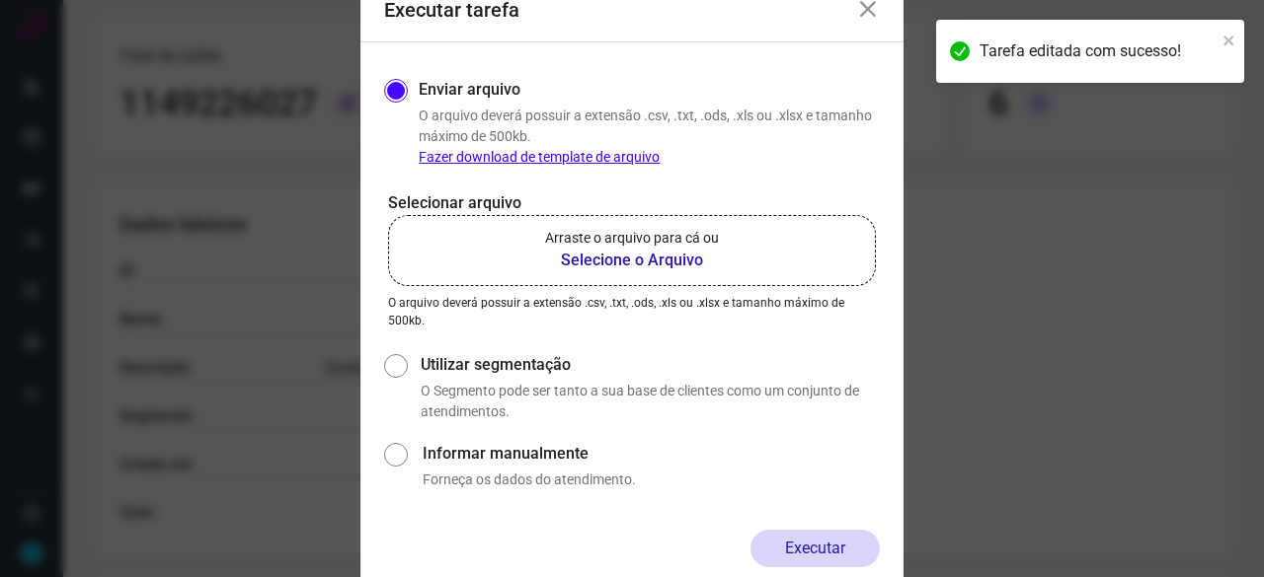
click at [580, 266] on b "Selecione o Arquivo" at bounding box center [632, 261] width 174 height 24
click at [0, 0] on input "Arraste o arquivo para cá ou Selecione o Arquivo" at bounding box center [0, 0] width 0 height 0
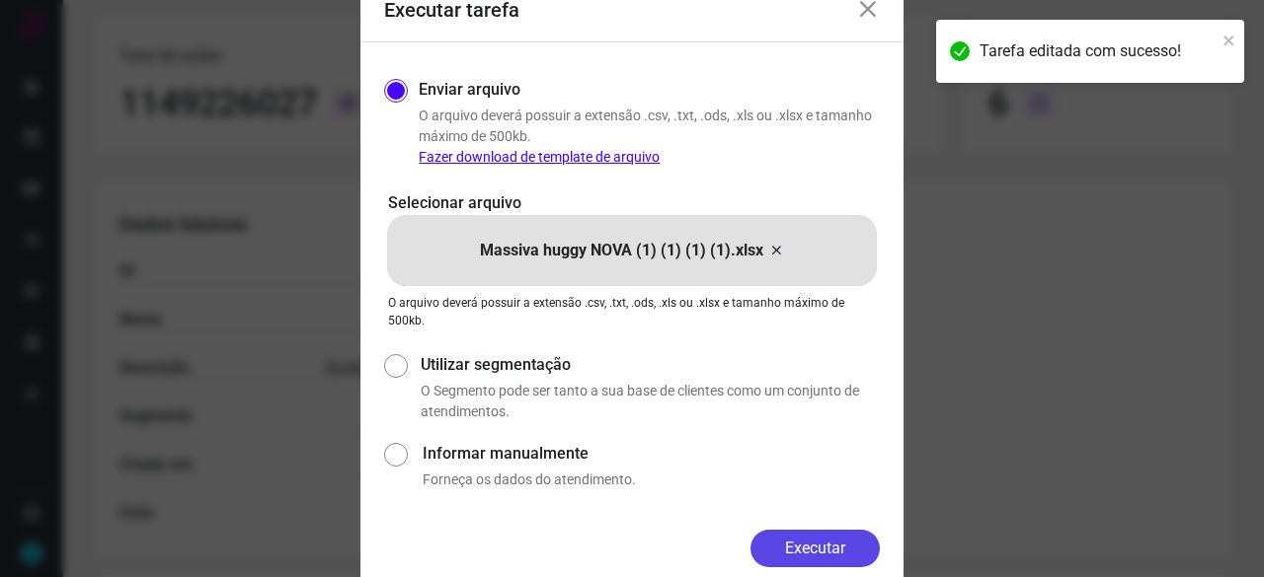
click at [835, 551] on button "Executar" at bounding box center [814, 549] width 129 height 38
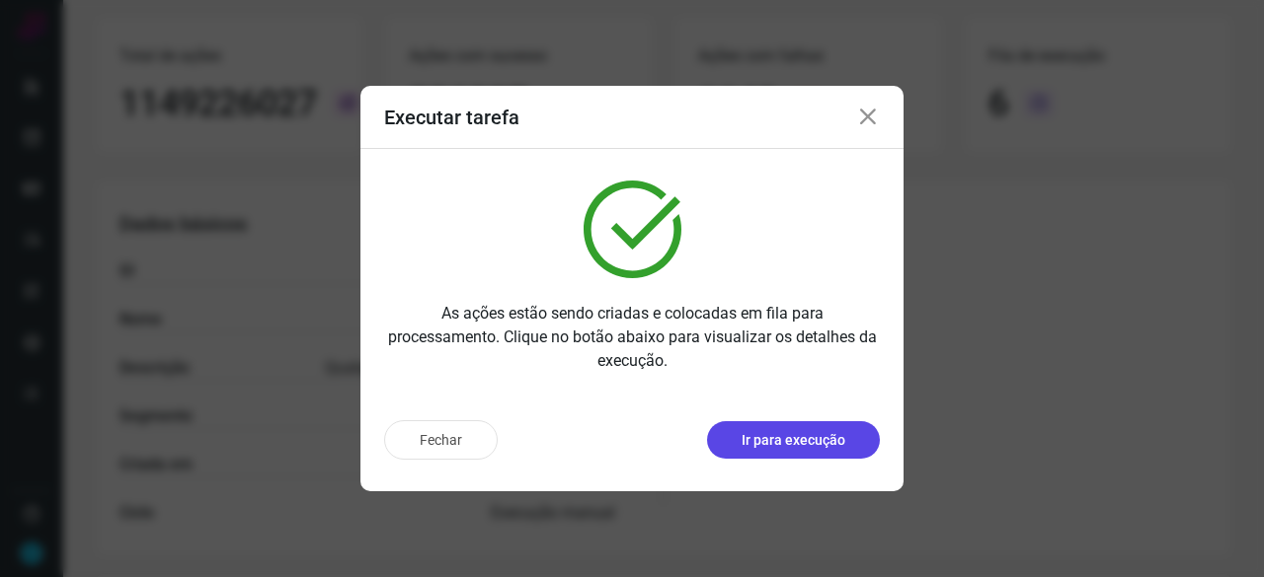
click at [794, 435] on p "Ir para execução" at bounding box center [793, 440] width 104 height 21
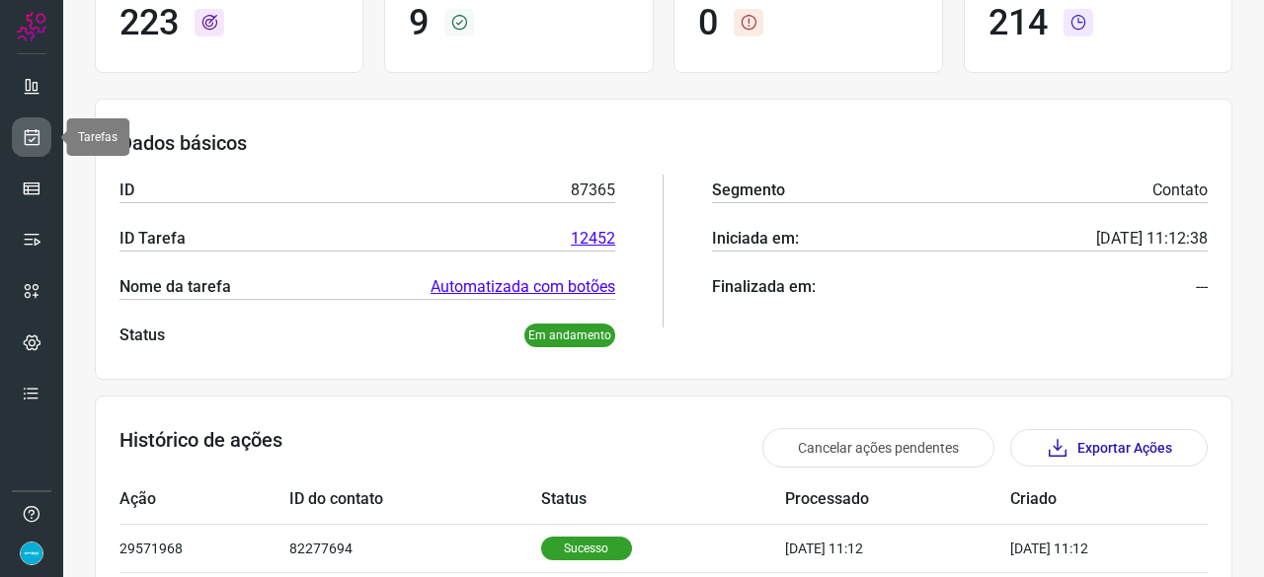
click at [38, 131] on icon at bounding box center [32, 137] width 21 height 20
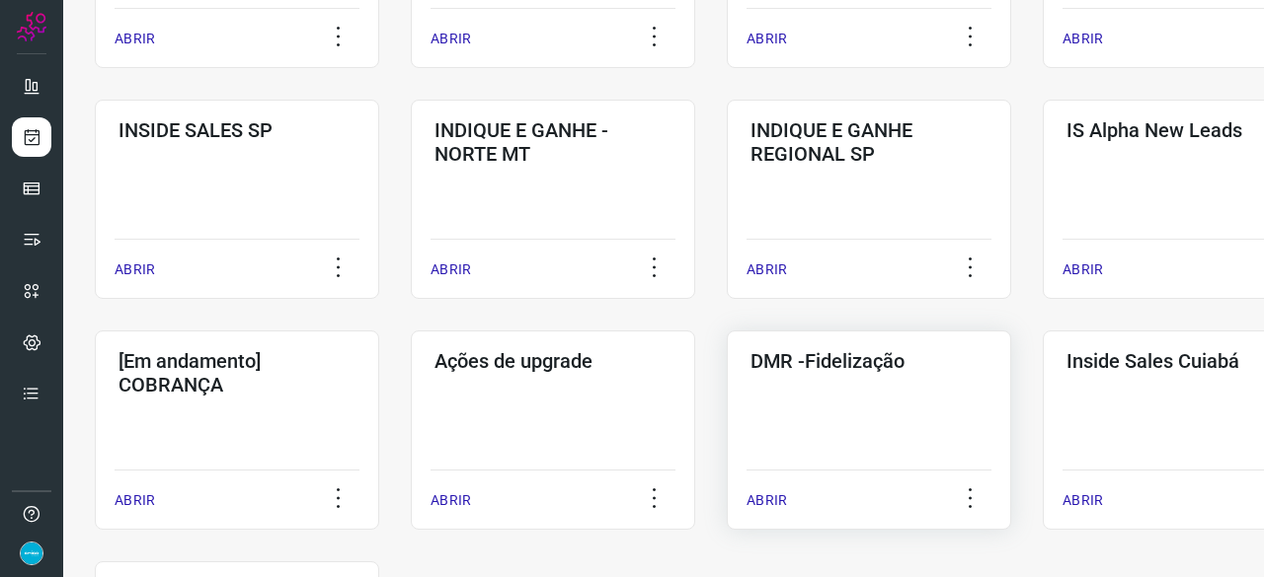
scroll to position [948, 0]
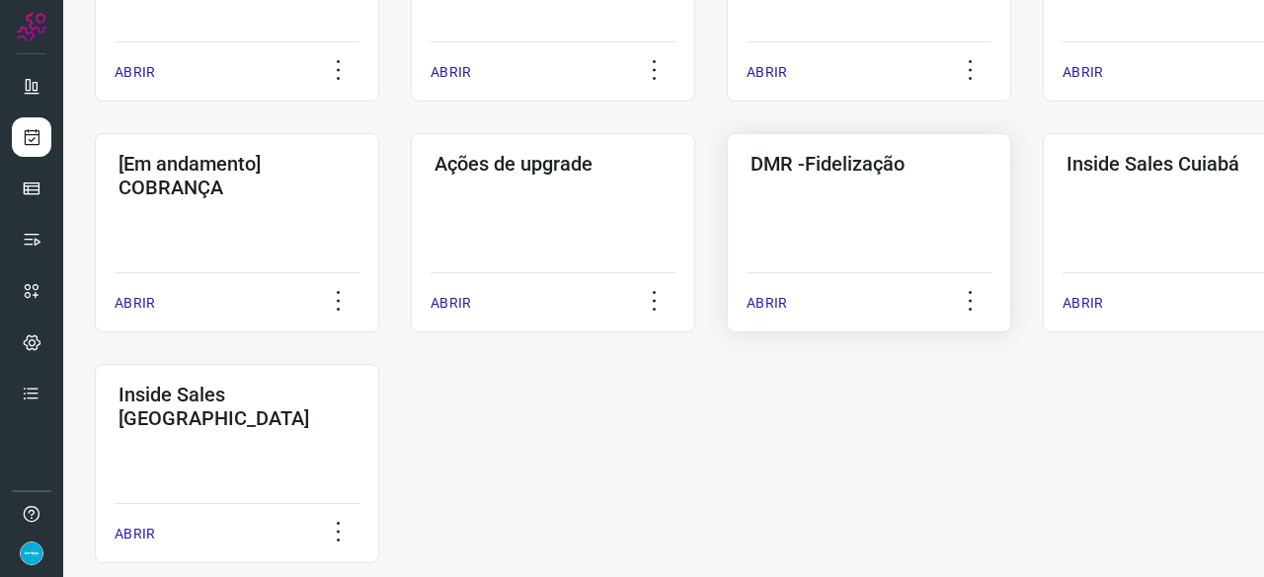
click at [780, 301] on p "ABRIR" at bounding box center [766, 303] width 40 height 21
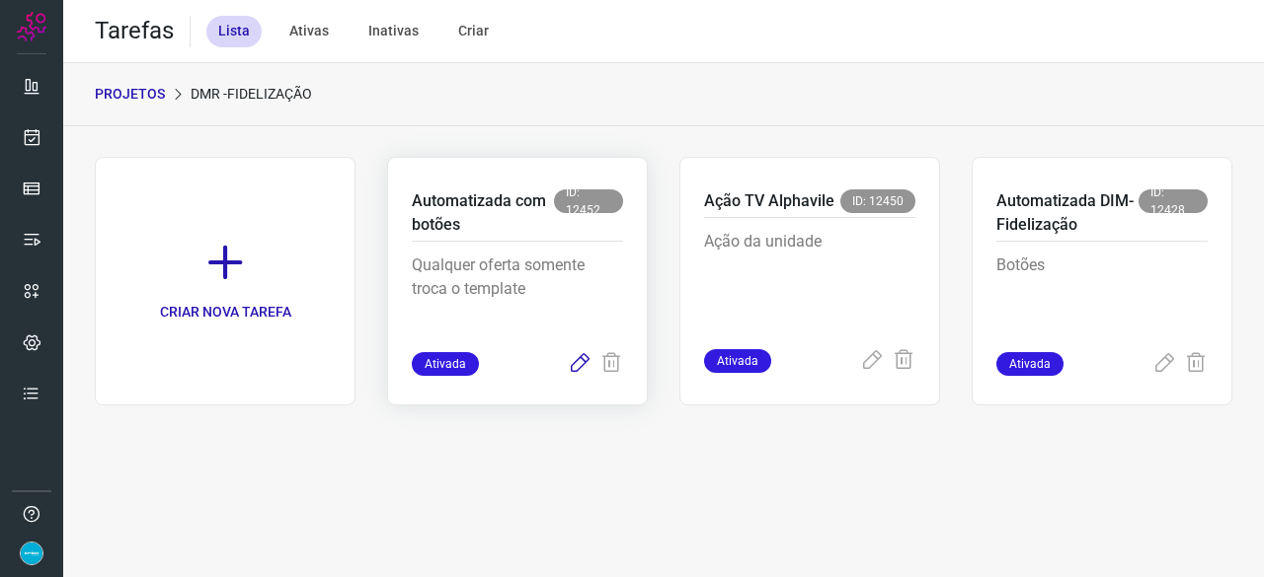
click at [579, 358] on icon at bounding box center [580, 364] width 24 height 24
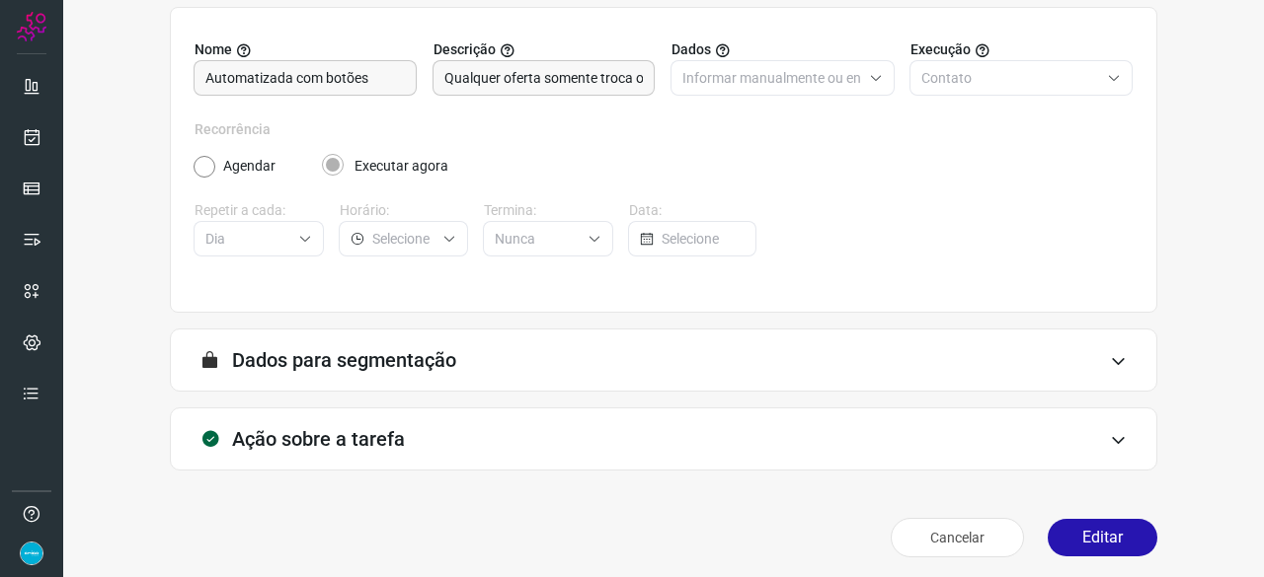
scroll to position [192, 0]
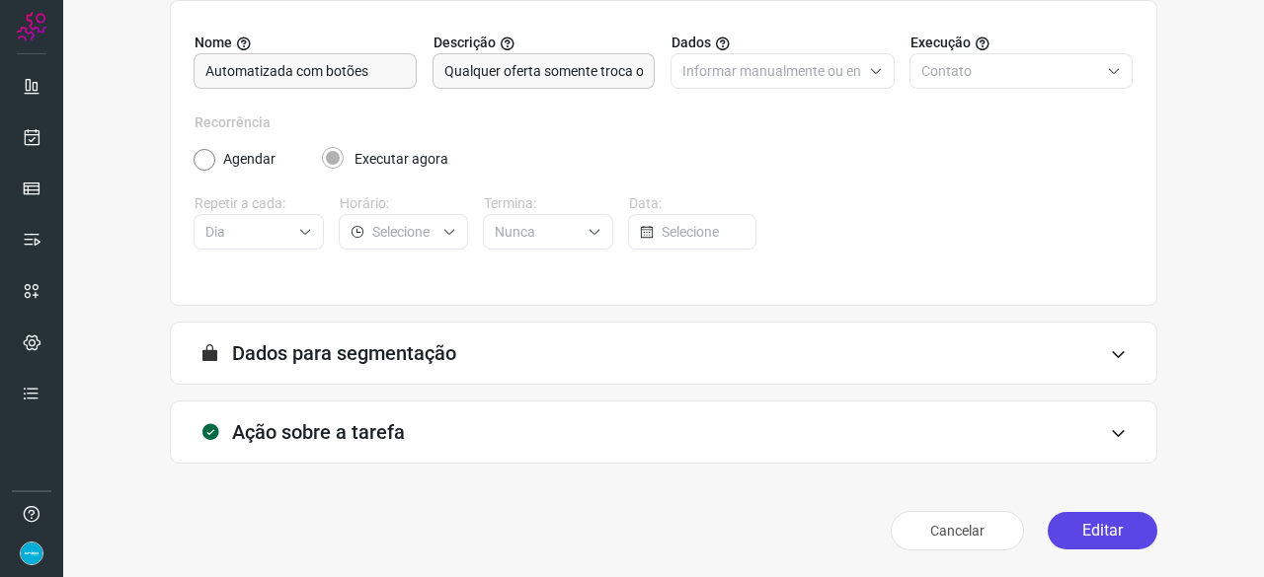
click at [1095, 530] on button "Editar" at bounding box center [1102, 531] width 110 height 38
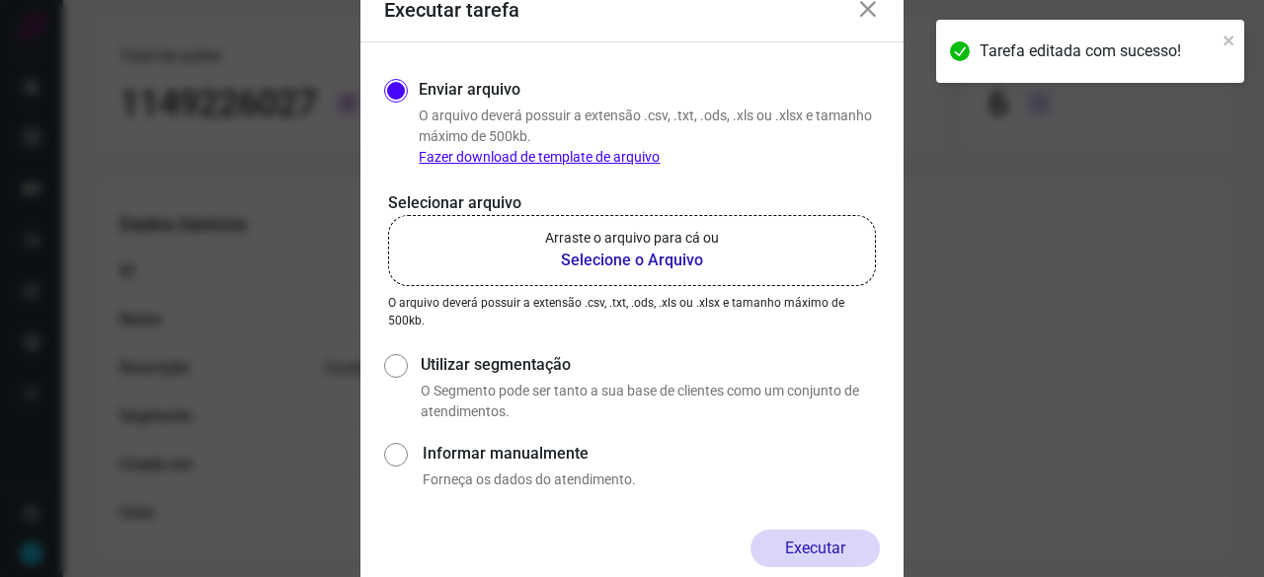
click at [603, 261] on b "Selecione o Arquivo" at bounding box center [632, 261] width 174 height 24
click at [0, 0] on input "Arraste o arquivo para cá ou Selecione o Arquivo" at bounding box center [0, 0] width 0 height 0
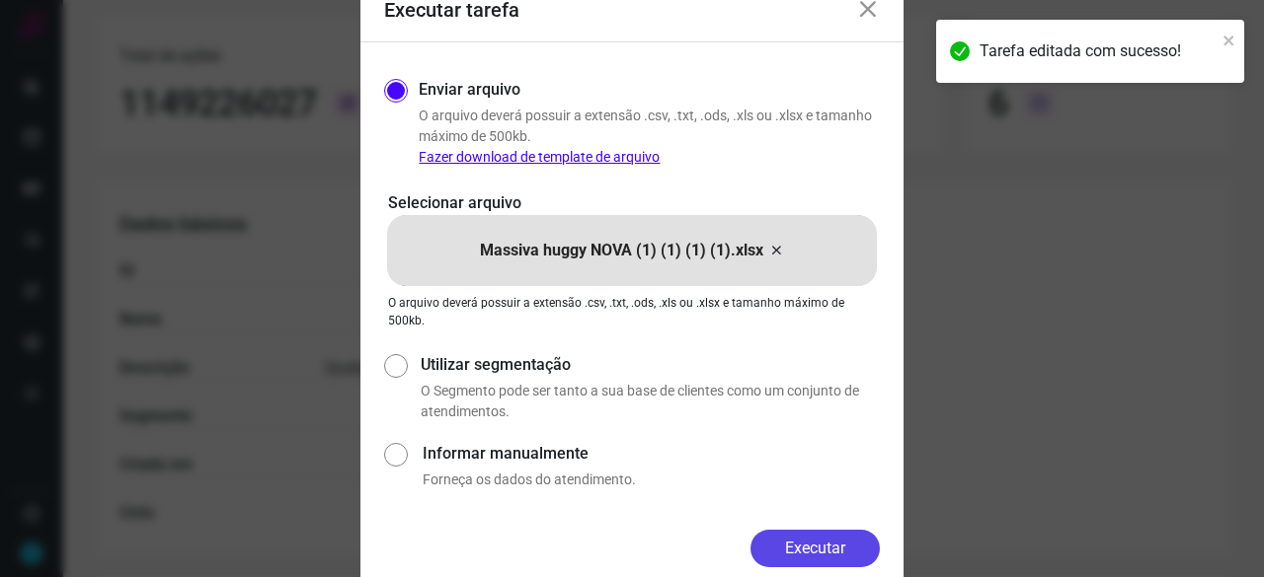
click at [843, 540] on button "Executar" at bounding box center [814, 549] width 129 height 38
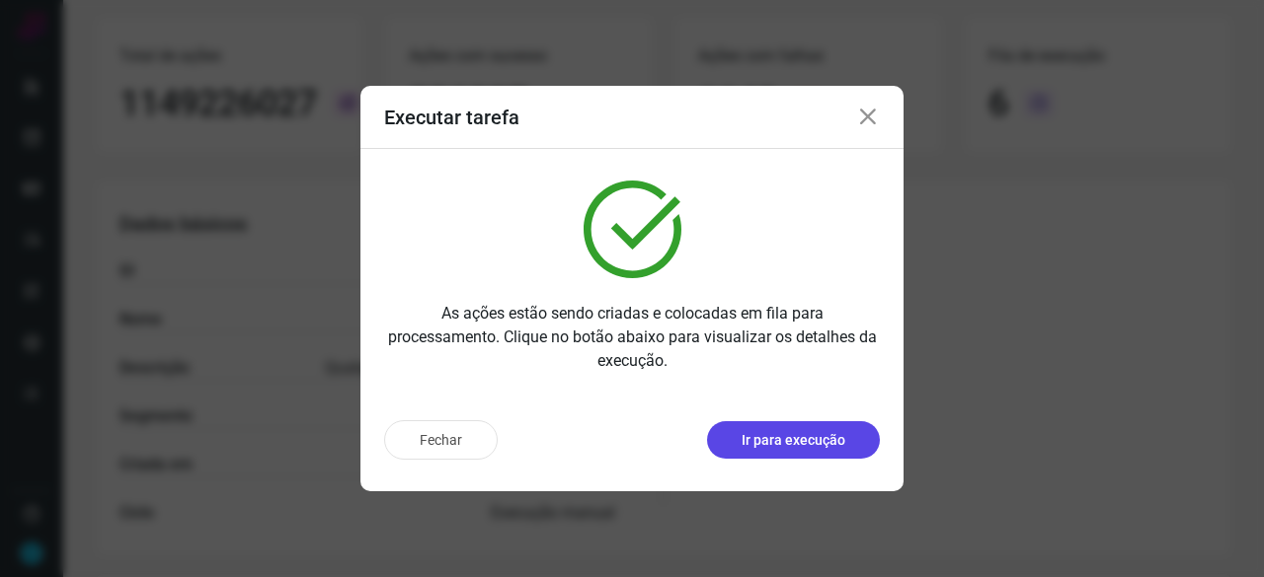
click at [810, 436] on p "Ir para execução" at bounding box center [793, 440] width 104 height 21
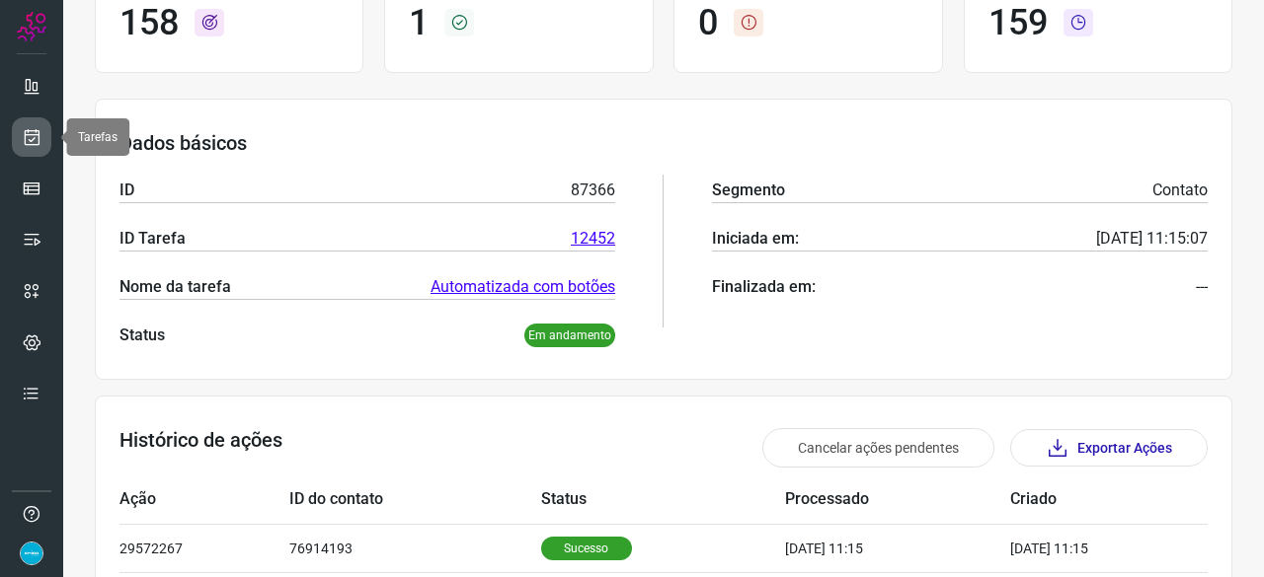
click at [33, 137] on icon at bounding box center [32, 137] width 21 height 20
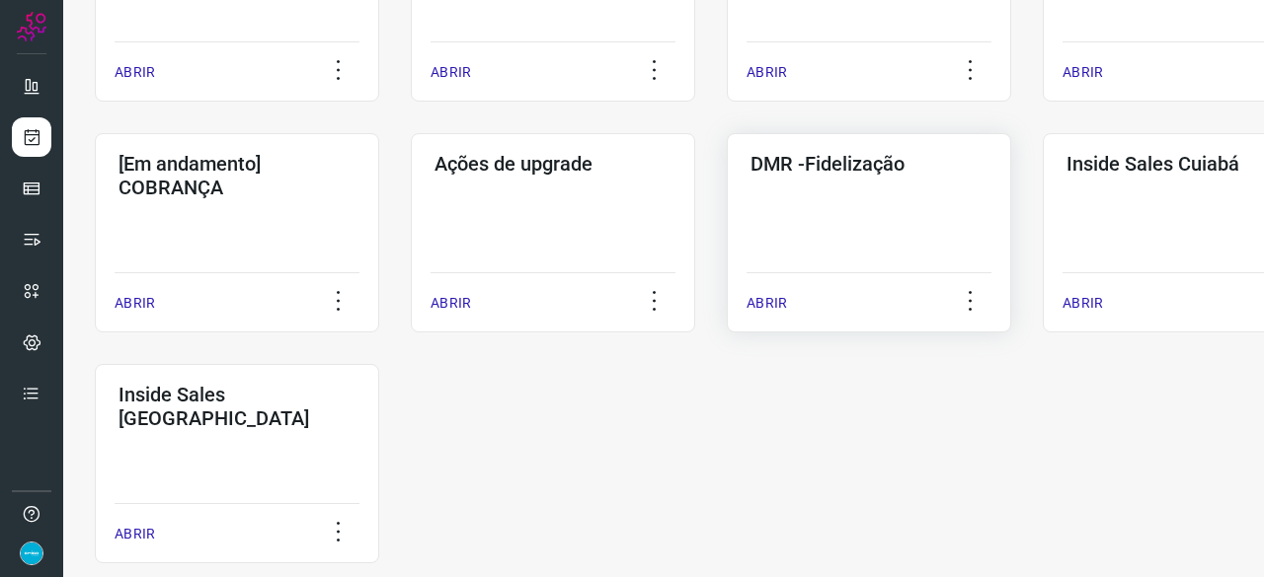
click at [770, 303] on p "ABRIR" at bounding box center [766, 303] width 40 height 21
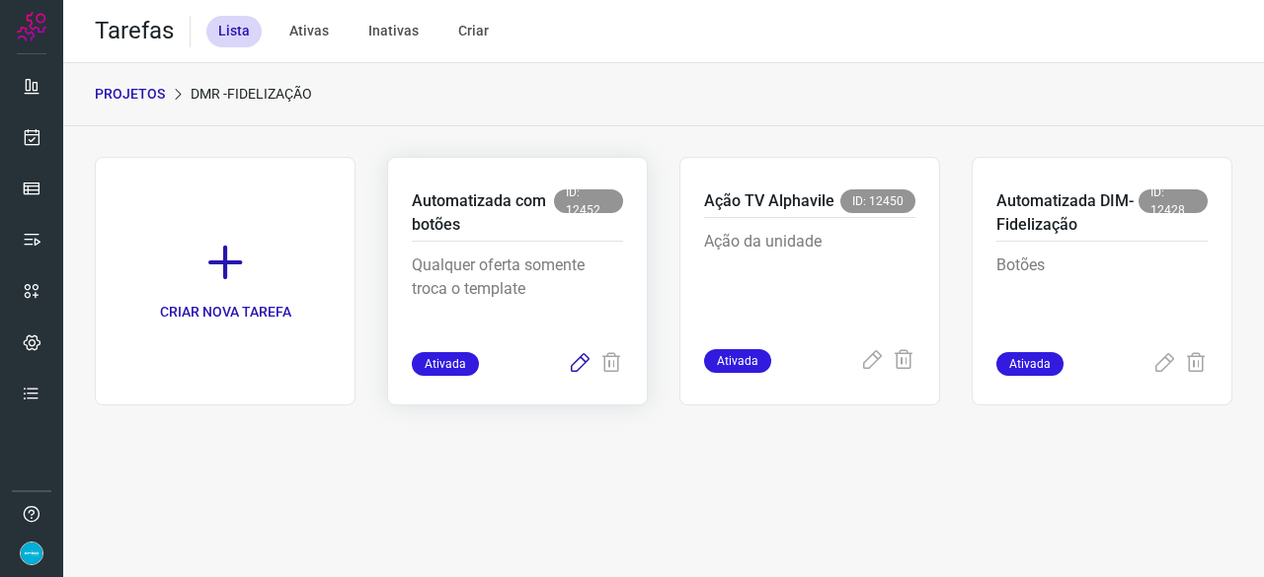
click at [582, 361] on icon at bounding box center [580, 364] width 24 height 24
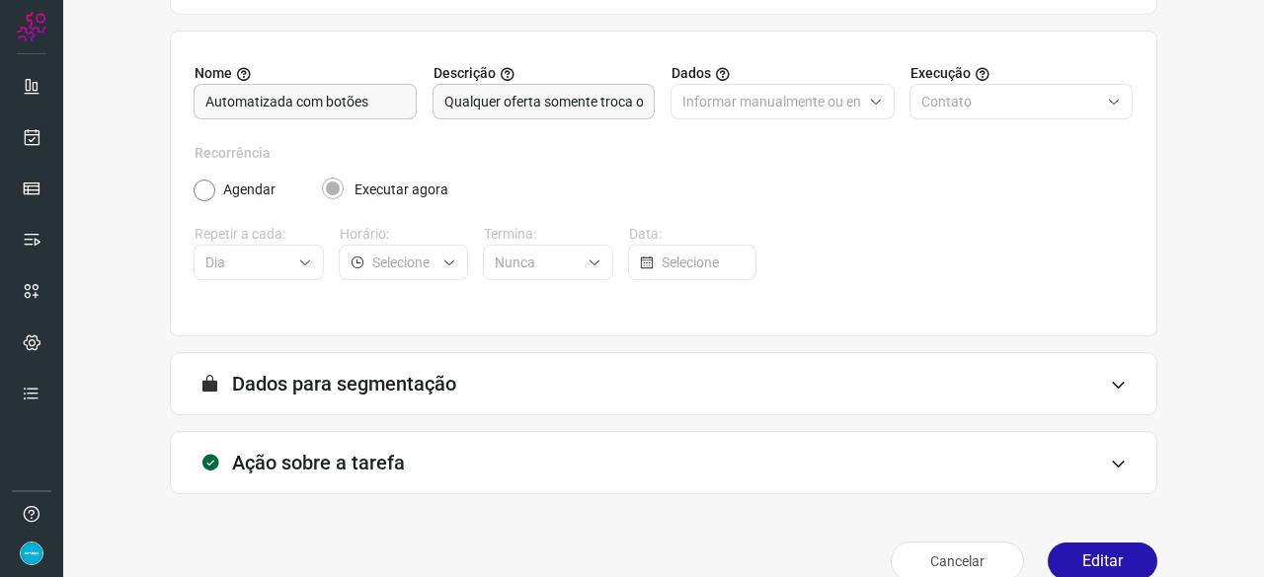
scroll to position [192, 0]
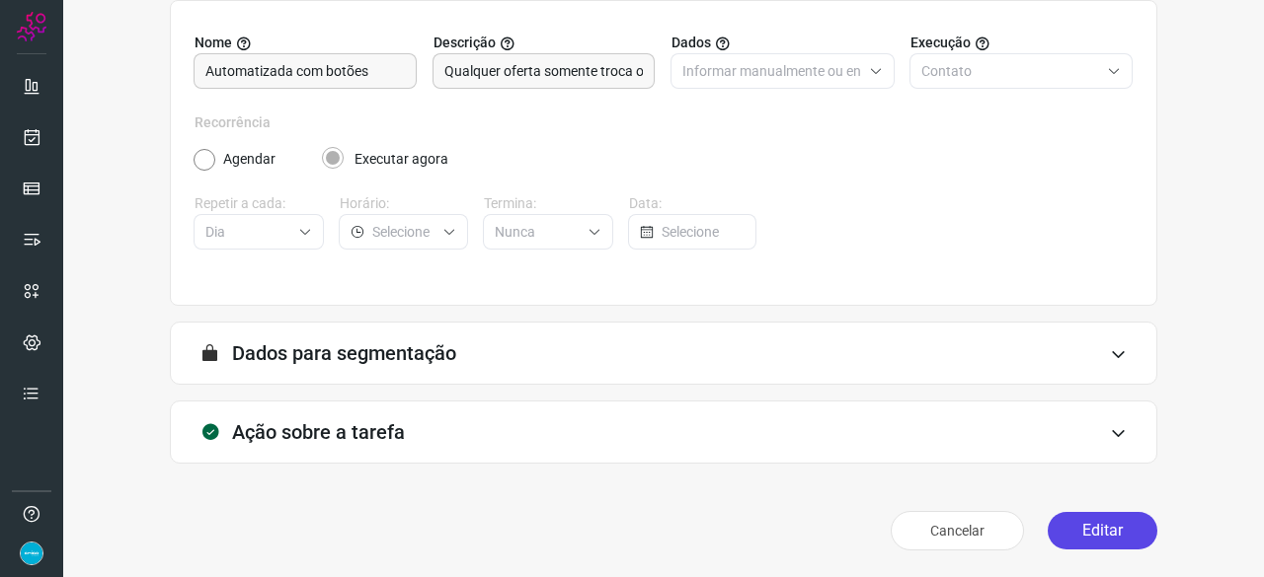
click at [1104, 526] on button "Editar" at bounding box center [1102, 531] width 110 height 38
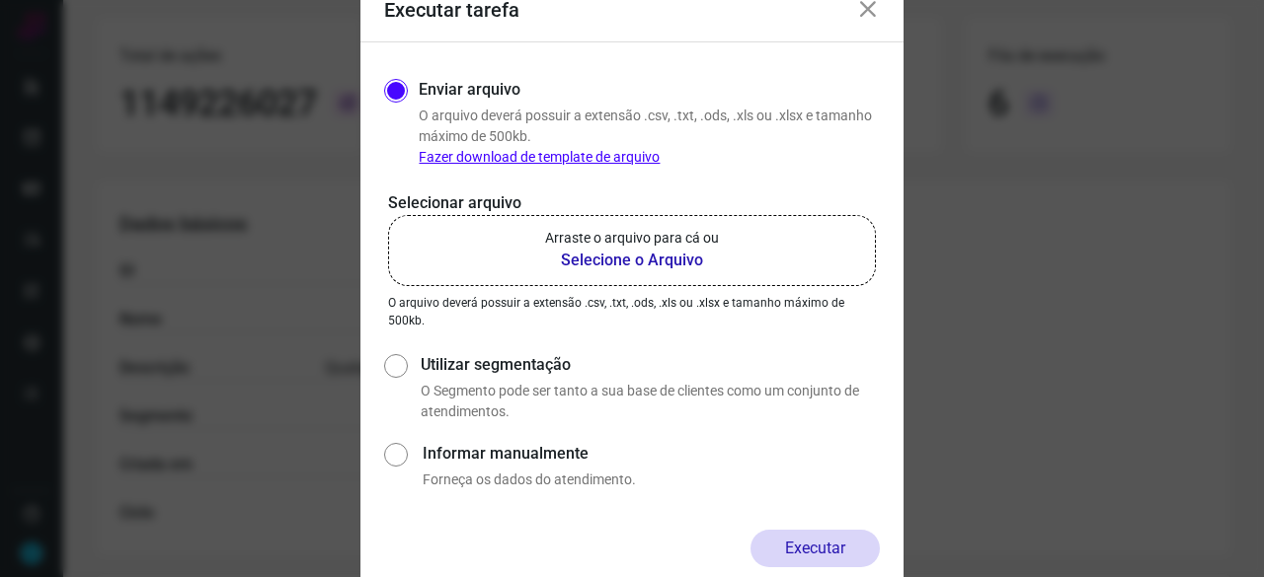
click at [619, 262] on b "Selecione o Arquivo" at bounding box center [632, 261] width 174 height 24
click at [0, 0] on input "Arraste o arquivo para cá ou Selecione o Arquivo" at bounding box center [0, 0] width 0 height 0
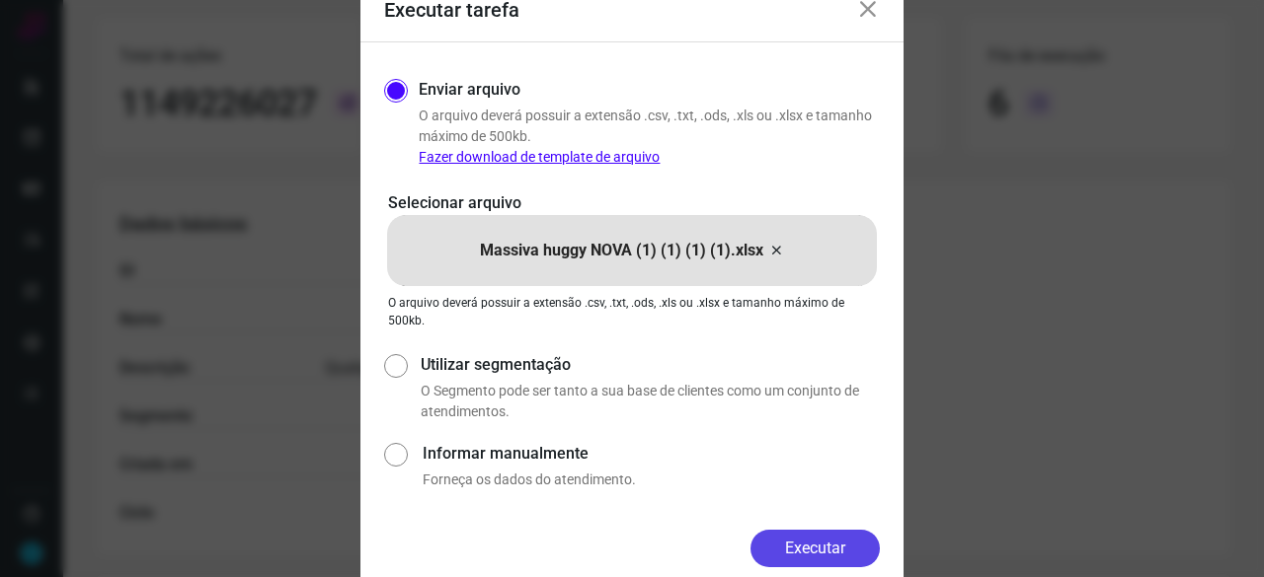
click at [821, 544] on button "Executar" at bounding box center [814, 549] width 129 height 38
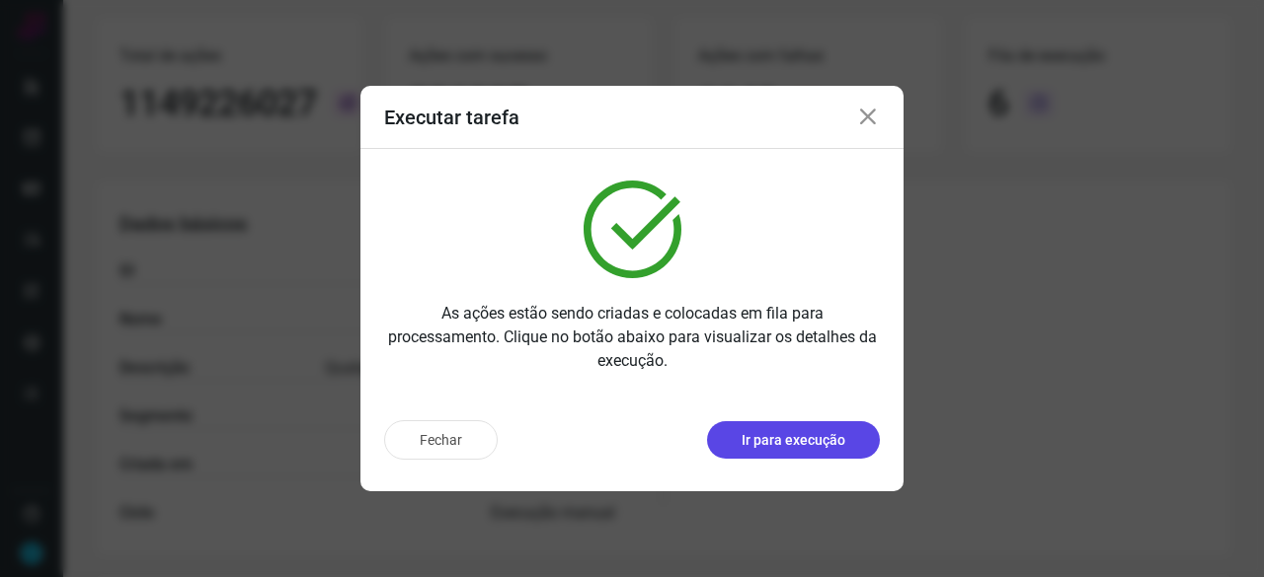
click at [772, 437] on p "Ir para execução" at bounding box center [793, 440] width 104 height 21
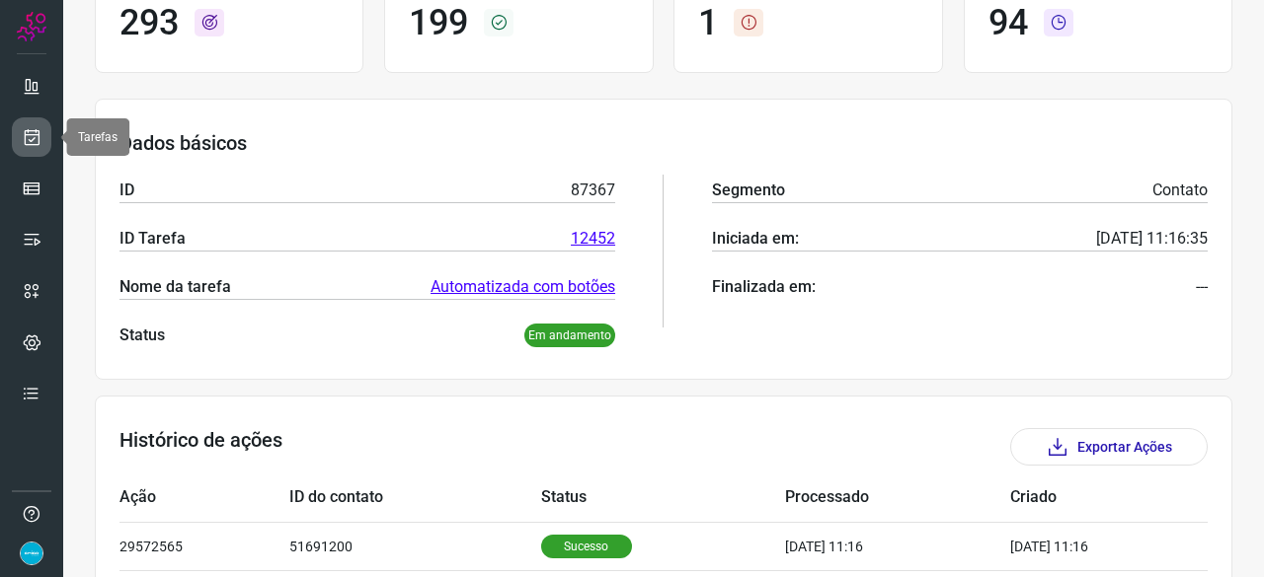
click at [32, 133] on icon at bounding box center [32, 137] width 21 height 20
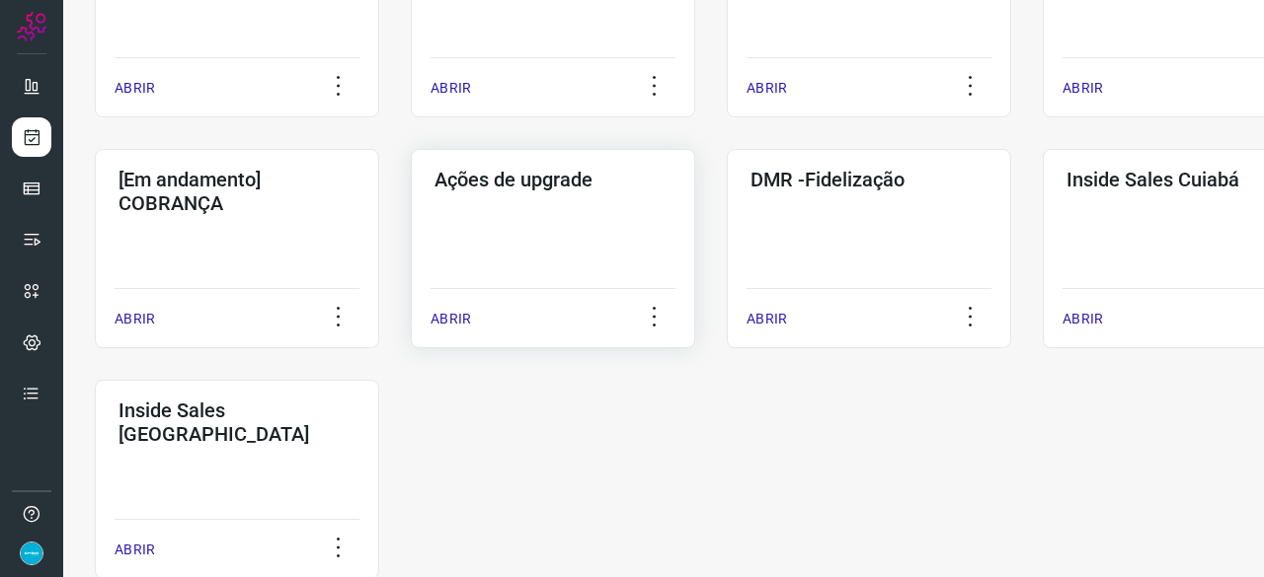
scroll to position [948, 0]
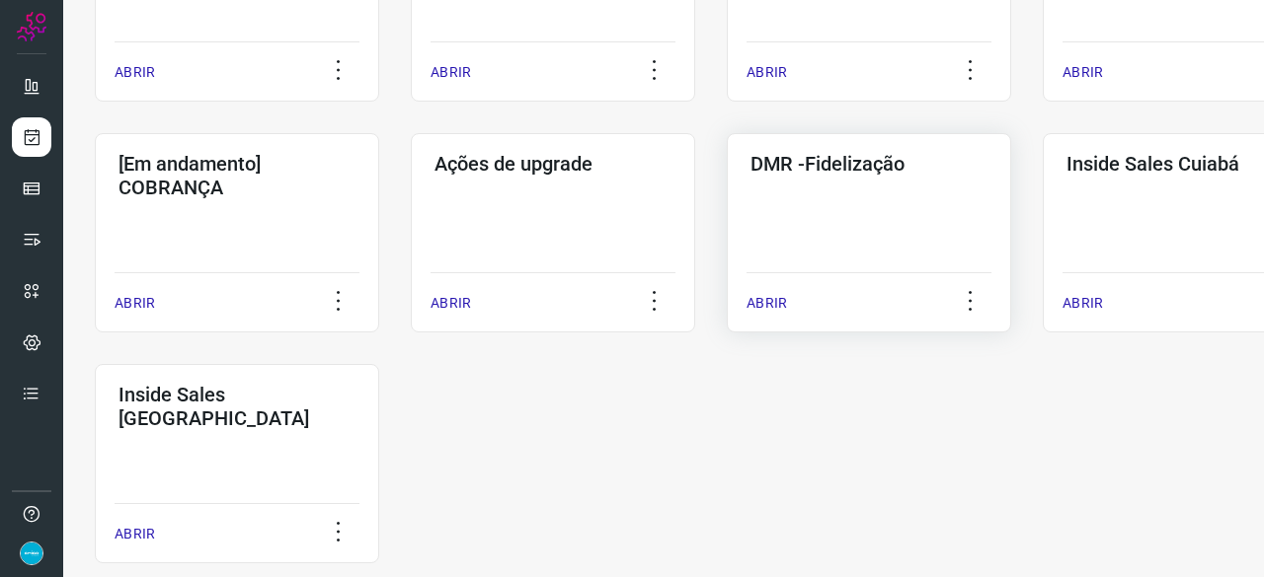
click at [780, 303] on p "ABRIR" at bounding box center [766, 303] width 40 height 21
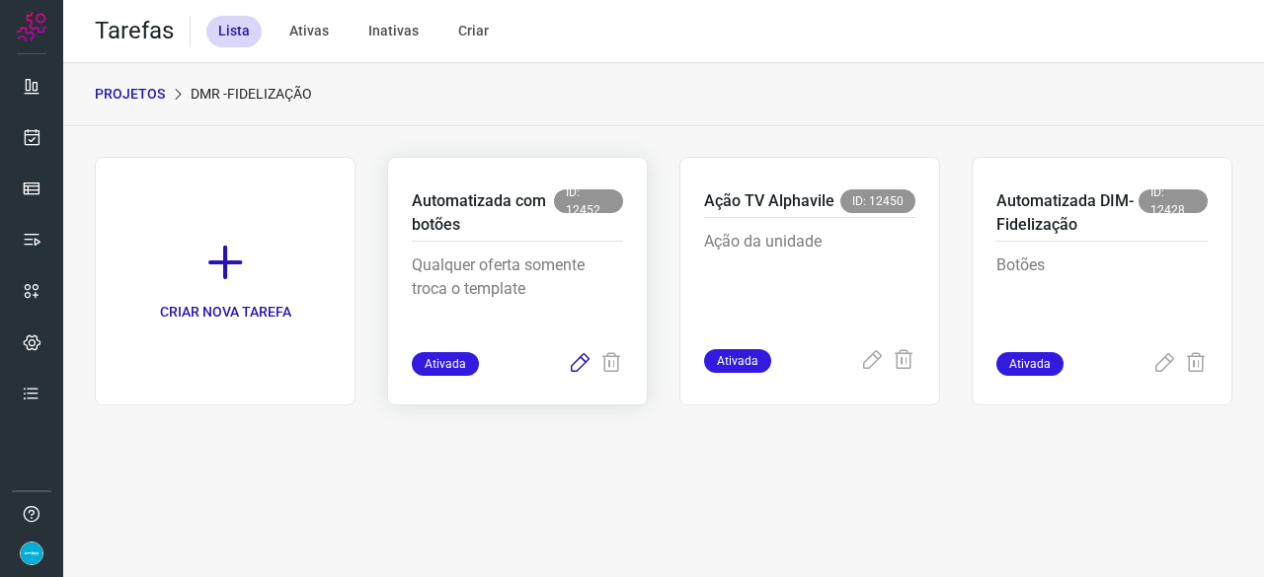
click at [580, 362] on icon at bounding box center [580, 364] width 24 height 24
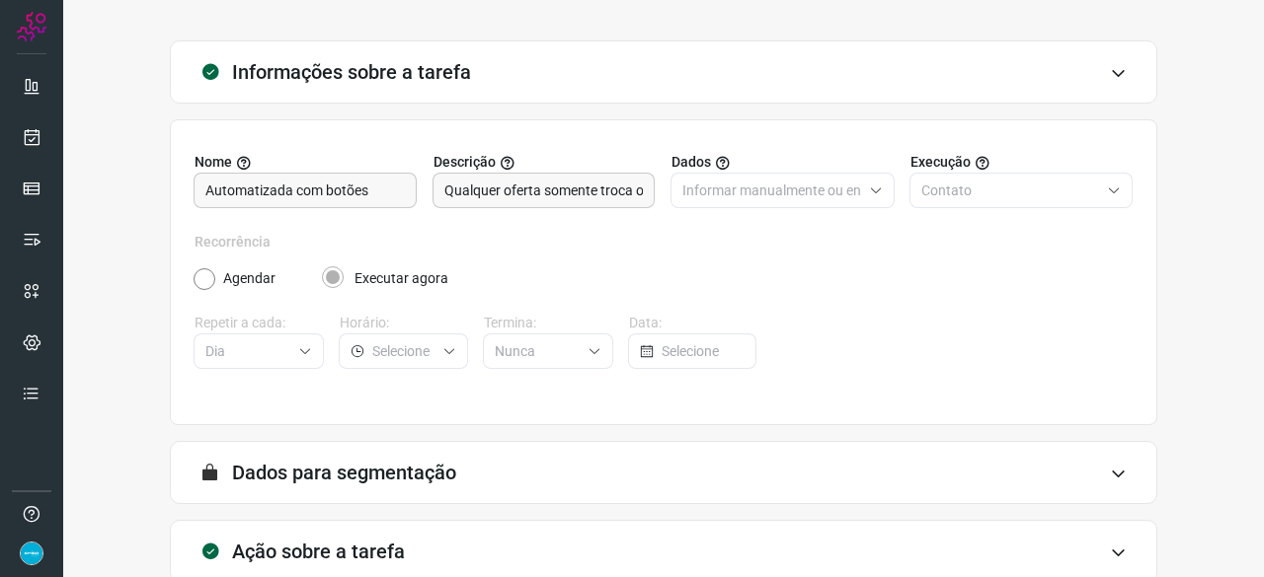
scroll to position [192, 0]
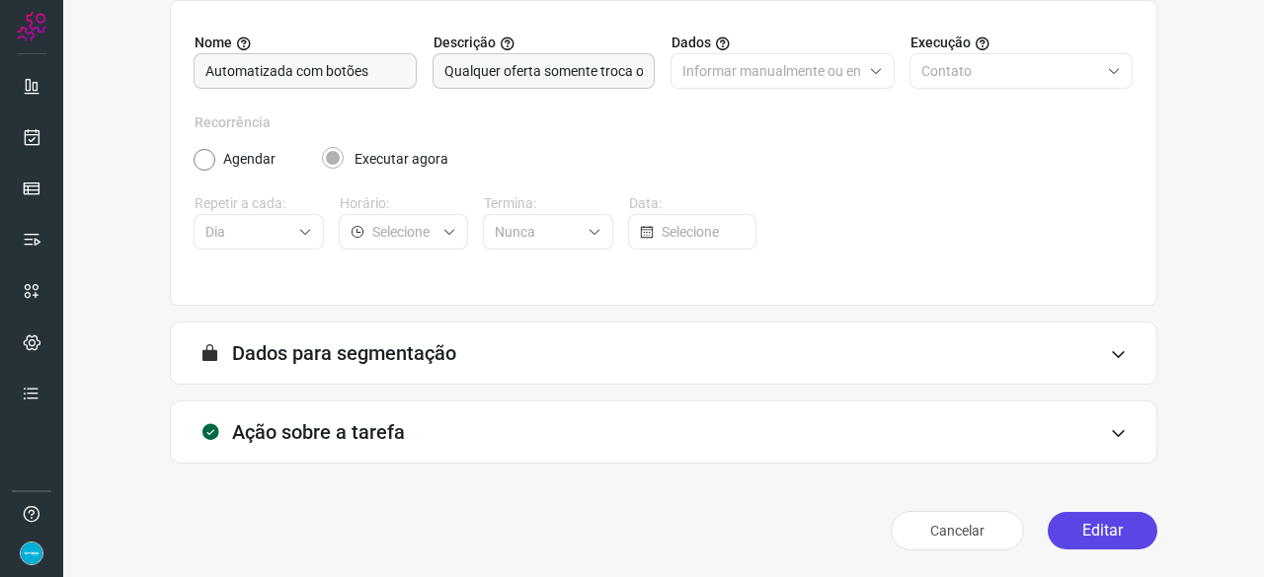
click at [1047, 532] on button "Editar" at bounding box center [1102, 531] width 110 height 38
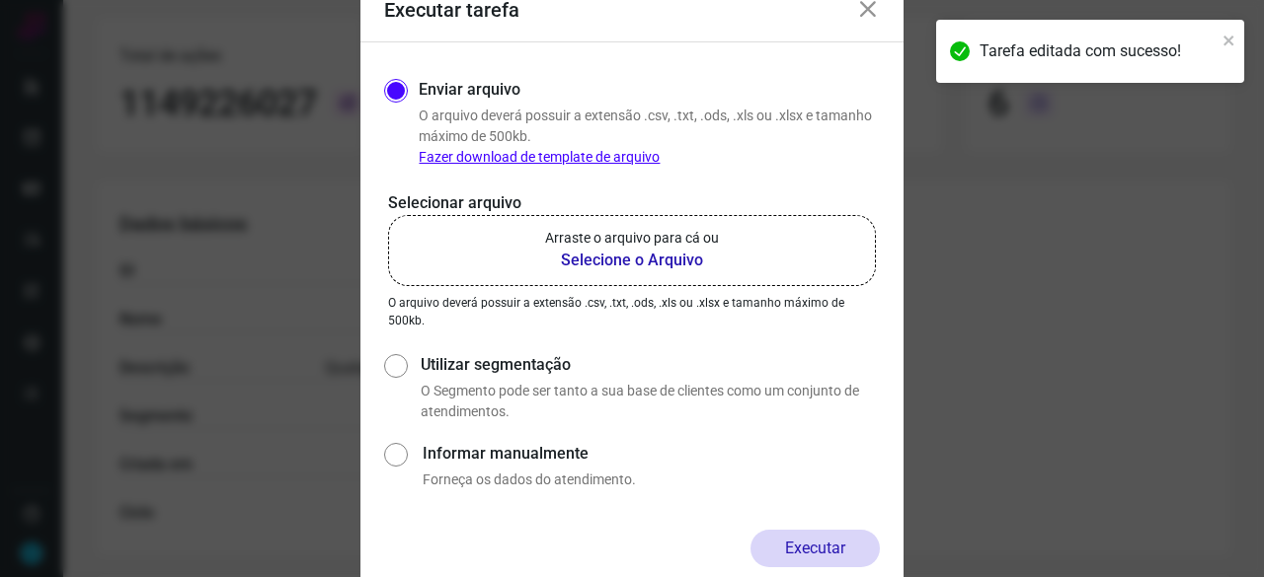
click at [596, 263] on b "Selecione o Arquivo" at bounding box center [632, 261] width 174 height 24
click at [0, 0] on input "Arraste o arquivo para cá ou Selecione o Arquivo" at bounding box center [0, 0] width 0 height 0
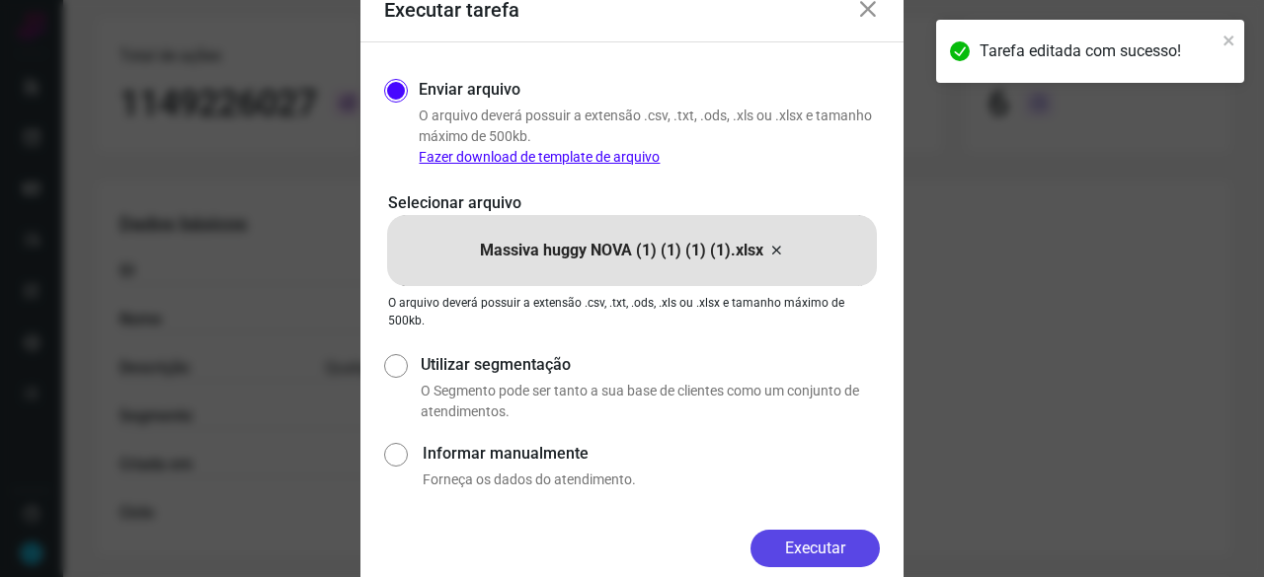
click at [827, 544] on button "Executar" at bounding box center [814, 549] width 129 height 38
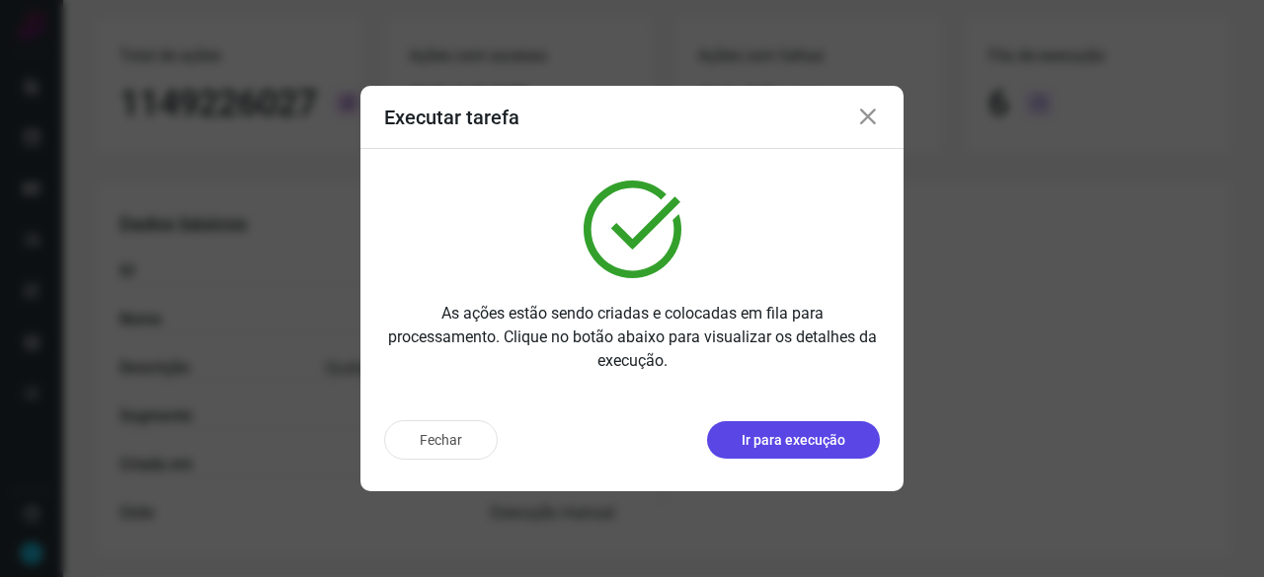
click at [794, 452] on button "Ir para execução" at bounding box center [793, 441] width 173 height 38
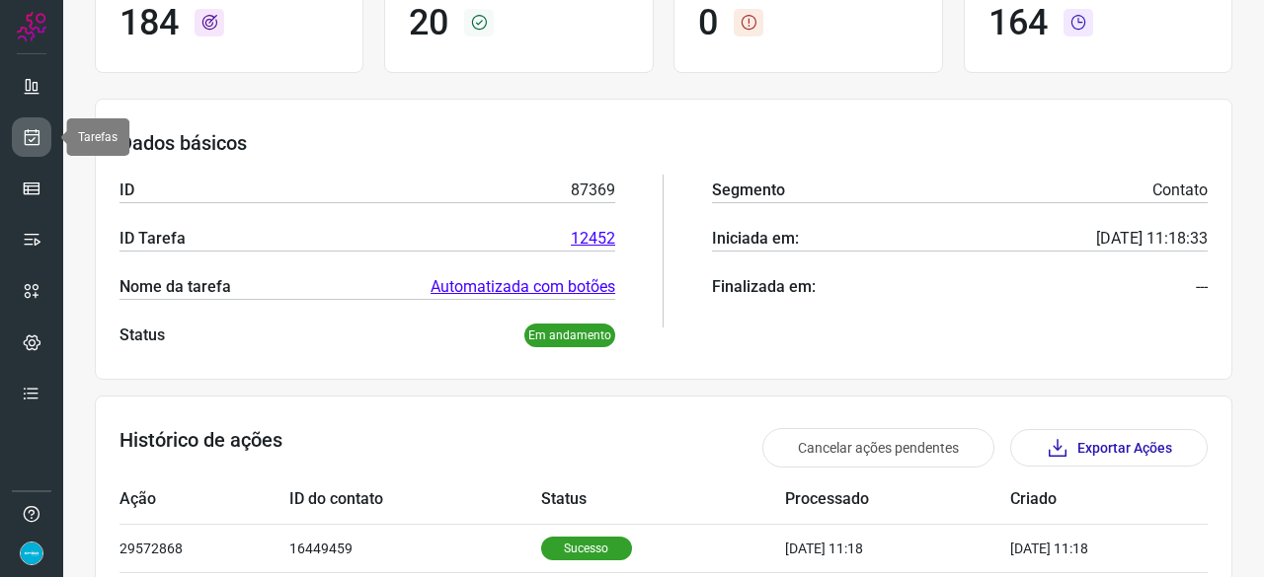
click at [37, 143] on icon at bounding box center [32, 137] width 21 height 20
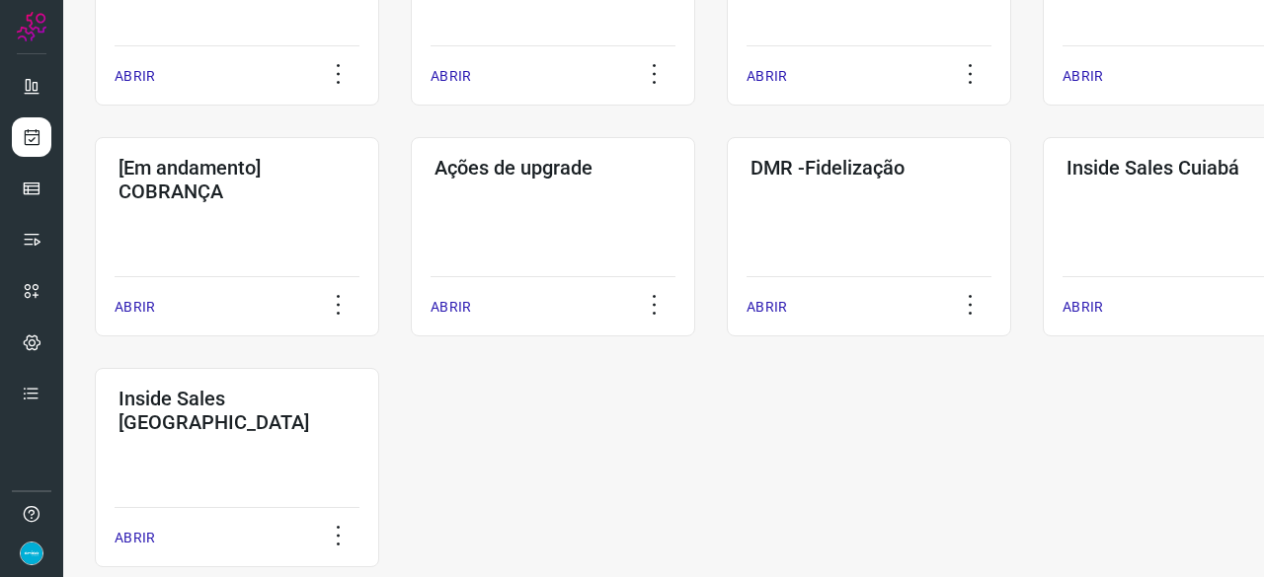
scroll to position [948, 0]
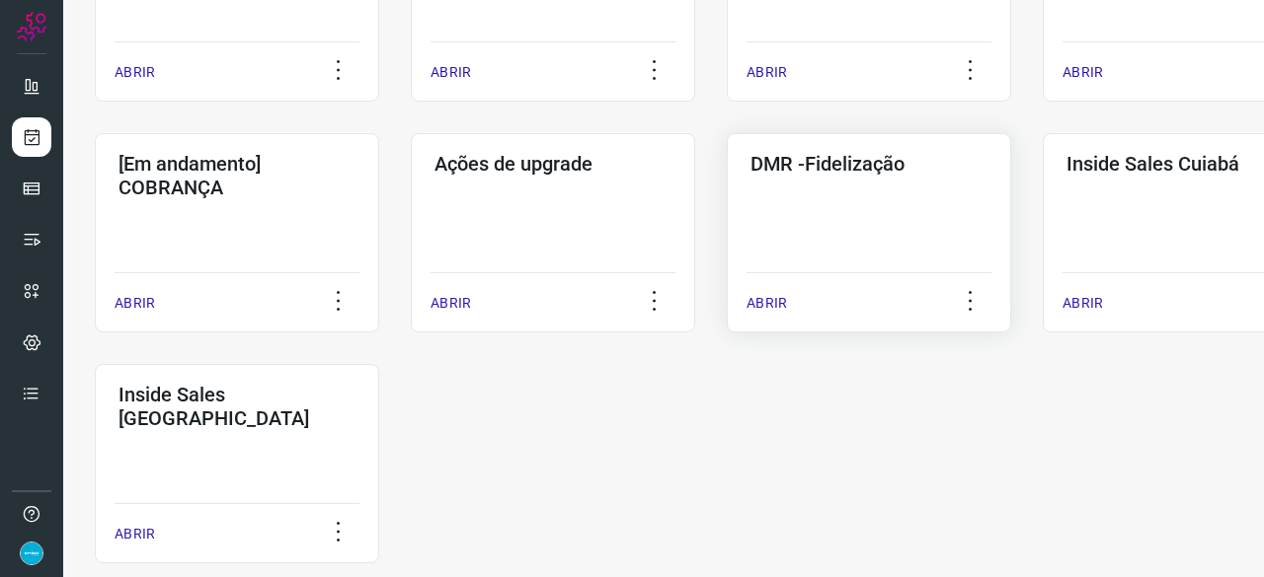
click at [770, 301] on p "ABRIR" at bounding box center [766, 303] width 40 height 21
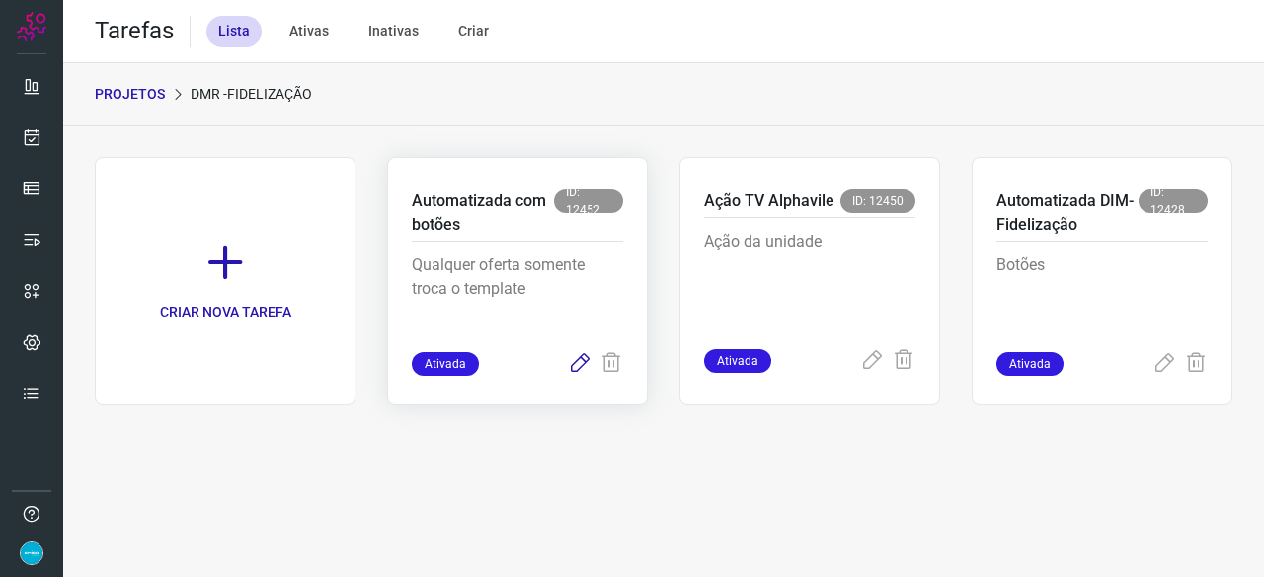
click at [582, 362] on icon at bounding box center [580, 364] width 24 height 24
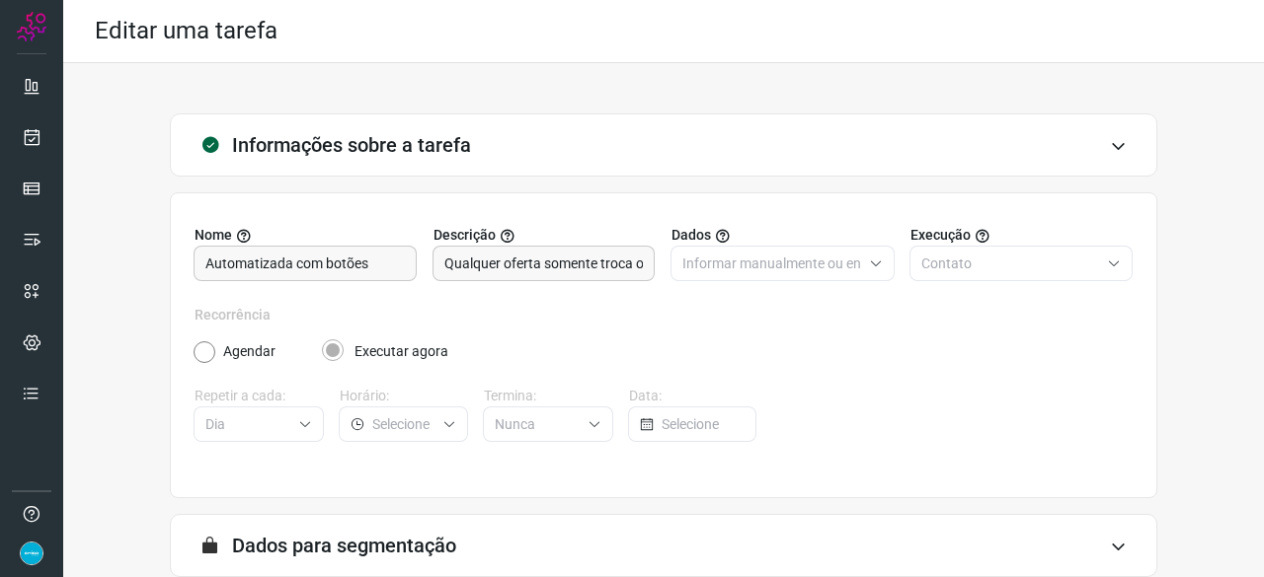
scroll to position [192, 0]
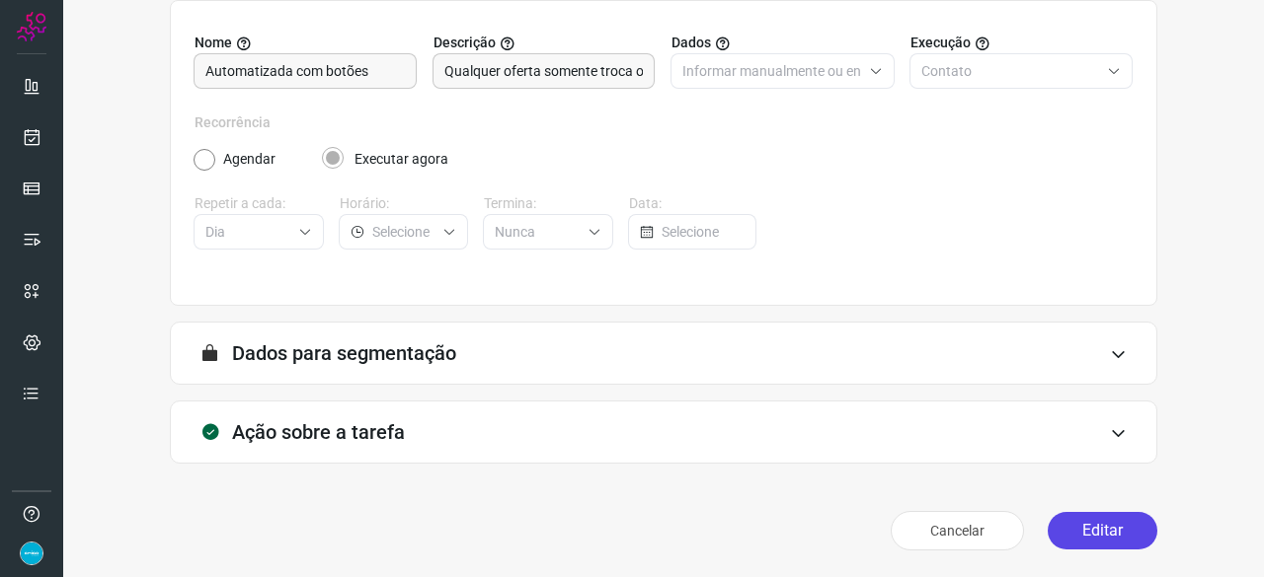
click at [1132, 527] on button "Editar" at bounding box center [1102, 531] width 110 height 38
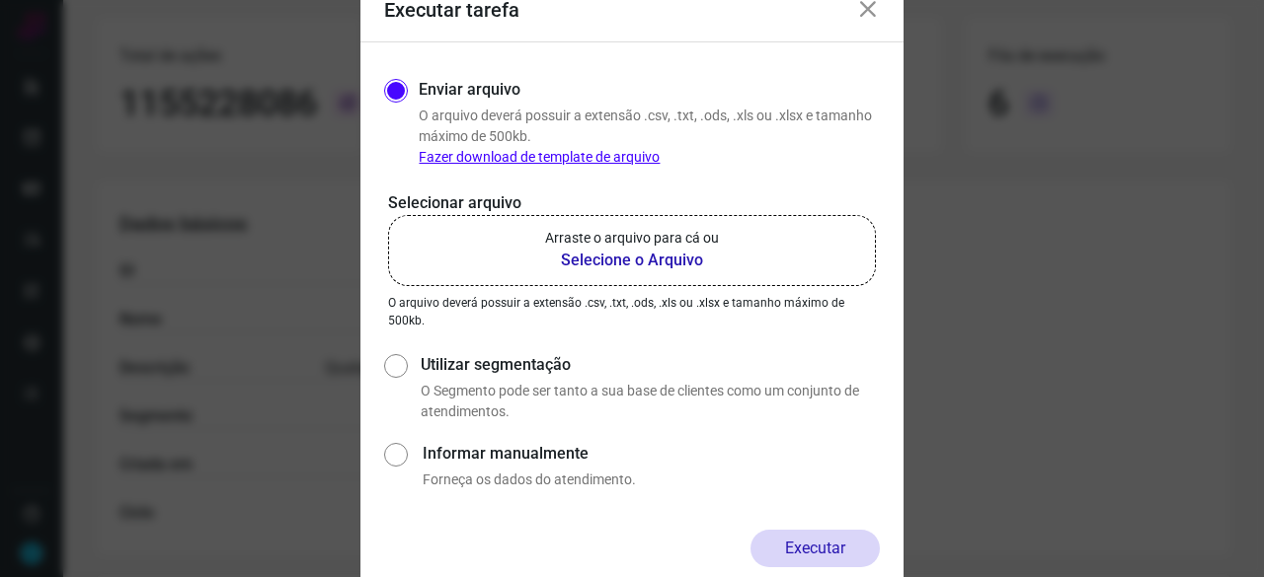
click at [628, 261] on b "Selecione o Arquivo" at bounding box center [632, 261] width 174 height 24
click at [0, 0] on input "Arraste o arquivo para cá ou Selecione o Arquivo" at bounding box center [0, 0] width 0 height 0
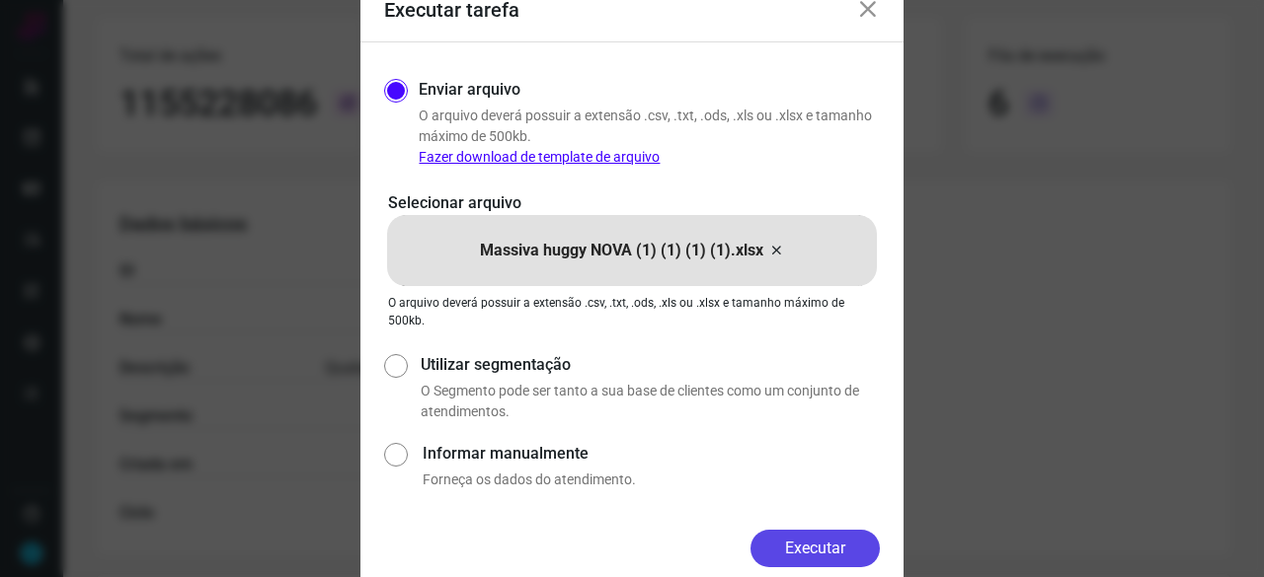
click at [794, 544] on button "Executar" at bounding box center [814, 549] width 129 height 38
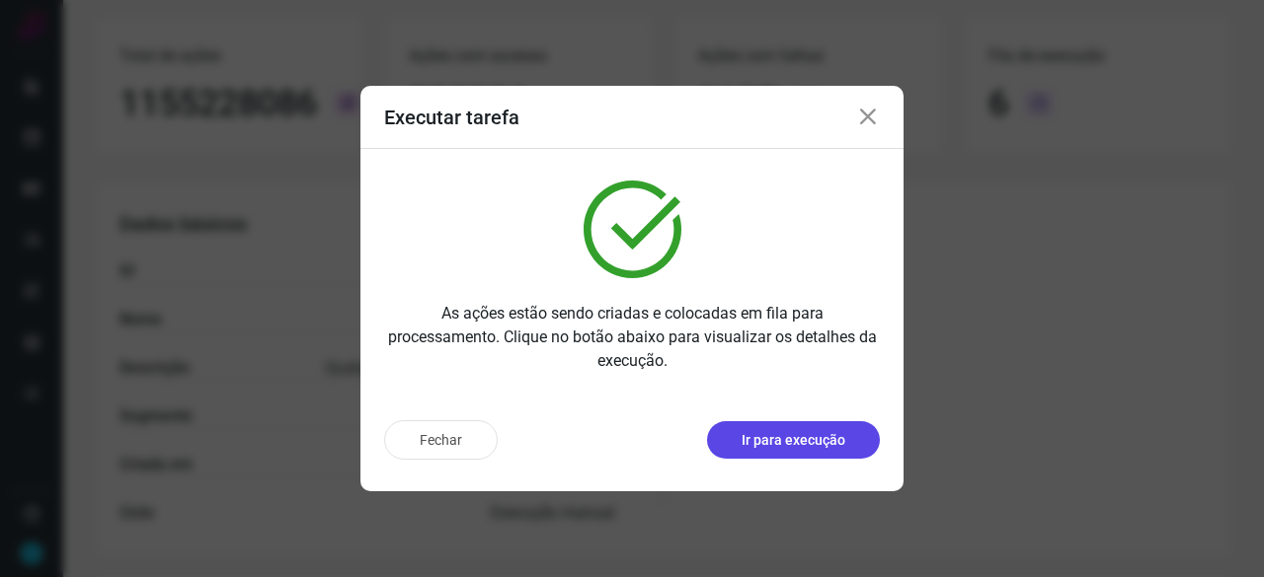
click at [798, 427] on button "Ir para execução" at bounding box center [793, 441] width 173 height 38
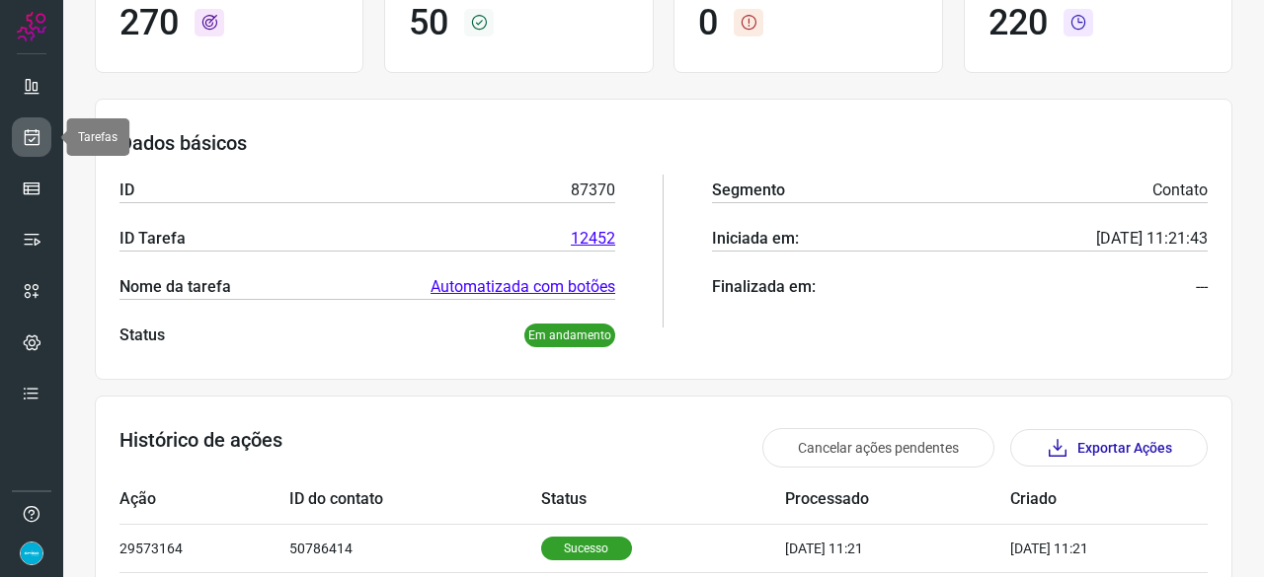
click at [41, 135] on link at bounding box center [31, 136] width 39 height 39
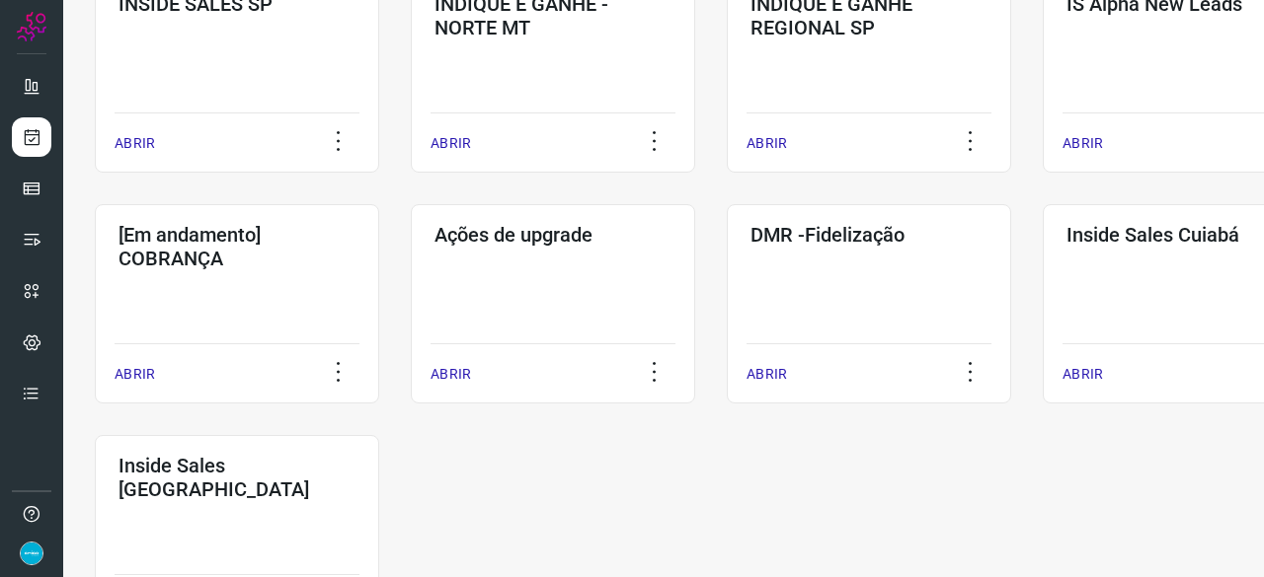
scroll to position [948, 0]
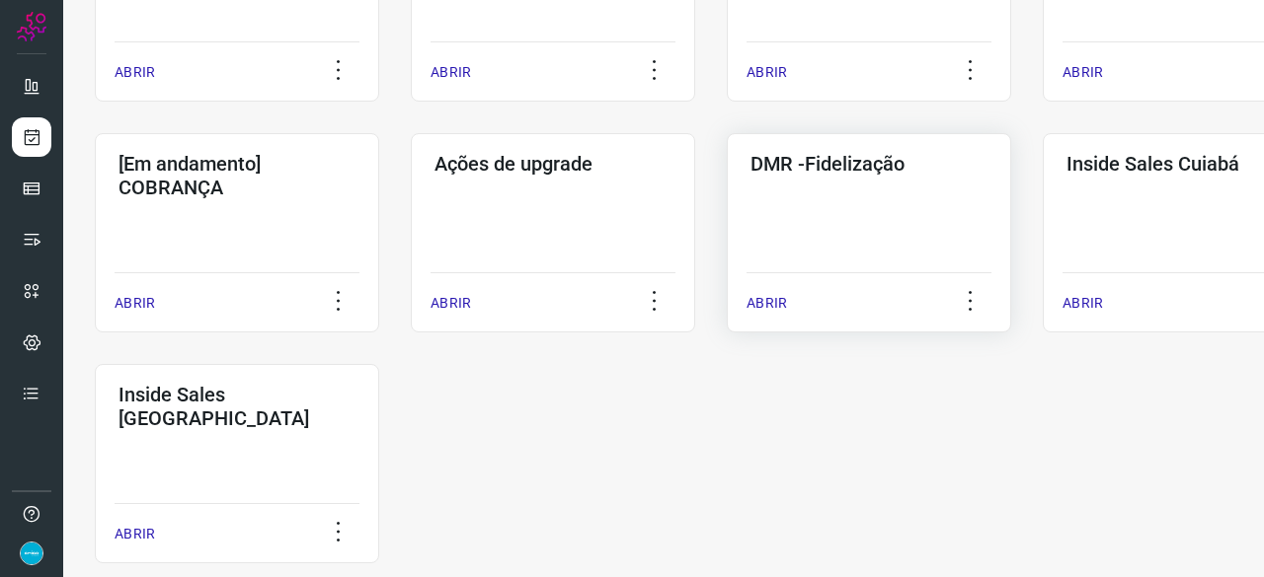
click at [752, 297] on p "ABRIR" at bounding box center [766, 303] width 40 height 21
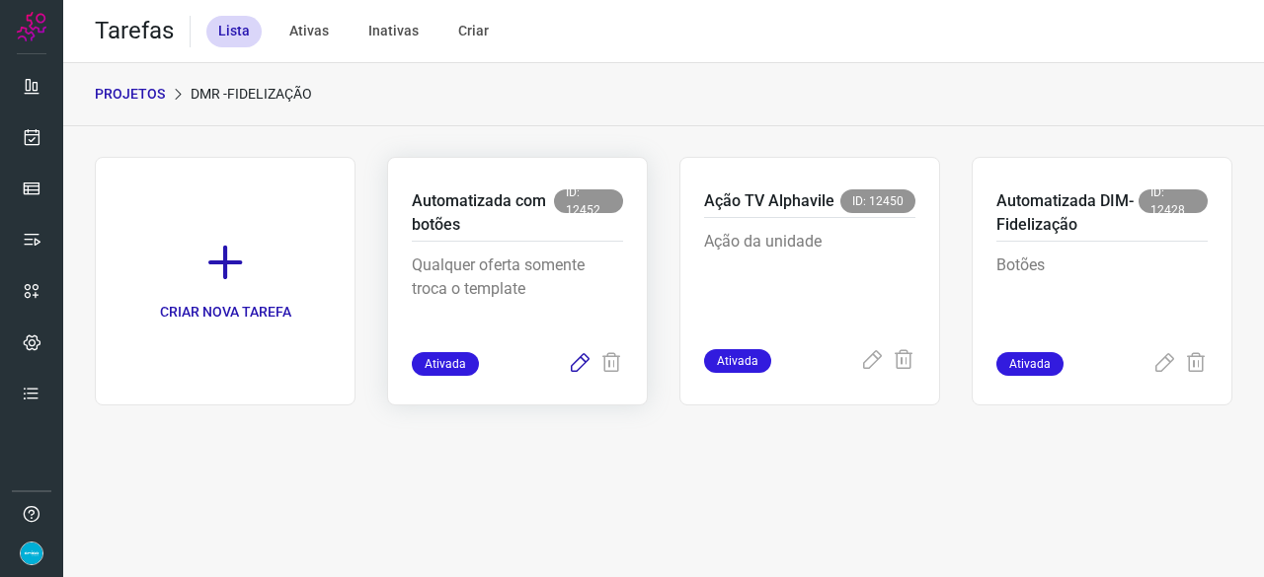
click at [575, 354] on icon at bounding box center [580, 364] width 24 height 24
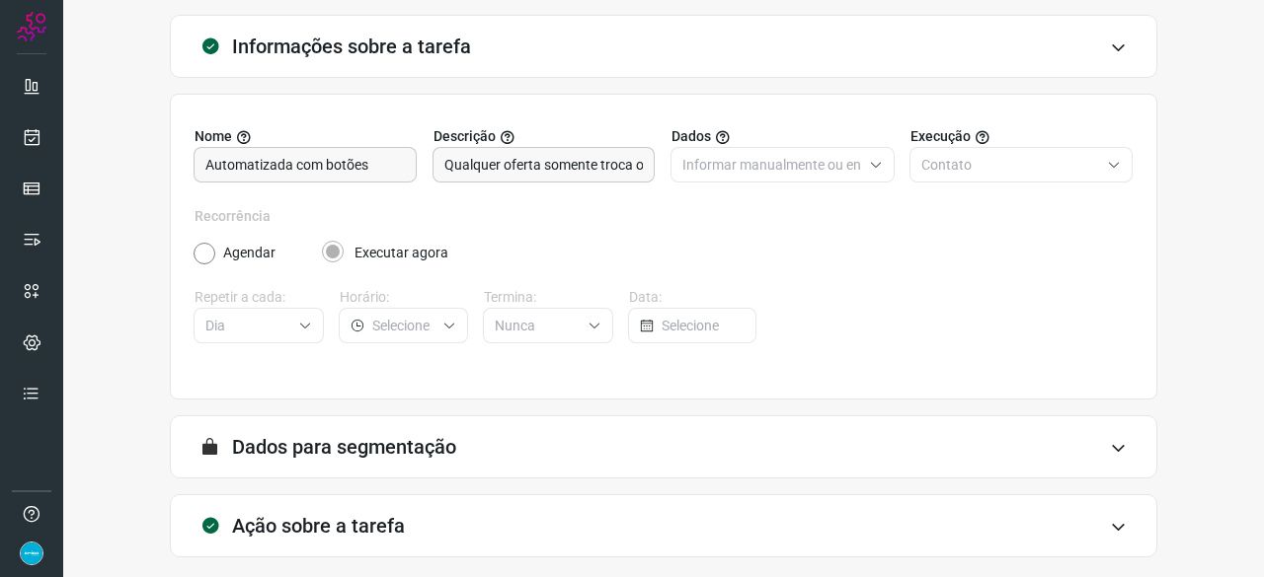
scroll to position [192, 0]
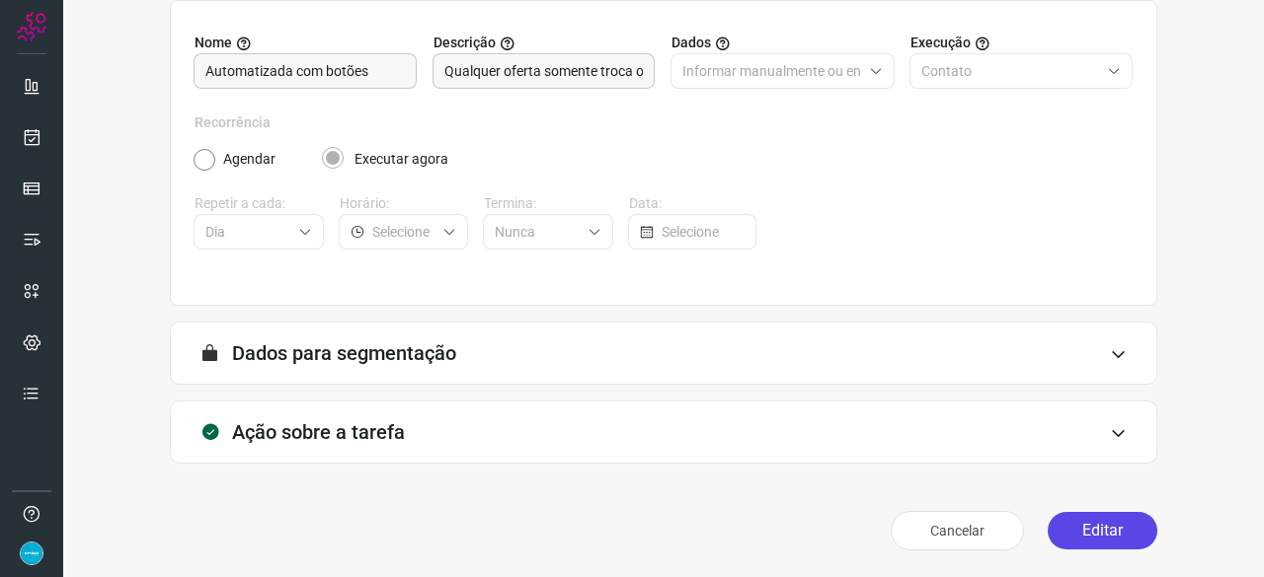
click at [1076, 522] on button "Editar" at bounding box center [1102, 531] width 110 height 38
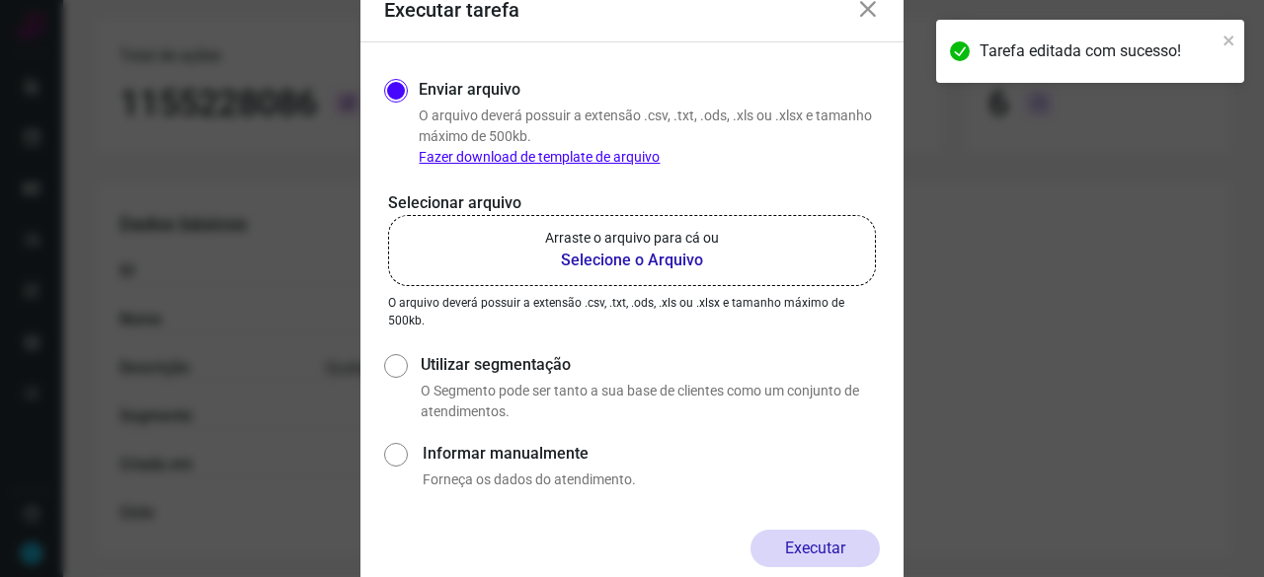
click at [634, 263] on b "Selecione o Arquivo" at bounding box center [632, 261] width 174 height 24
click at [0, 0] on input "Arraste o arquivo para cá ou Selecione o Arquivo" at bounding box center [0, 0] width 0 height 0
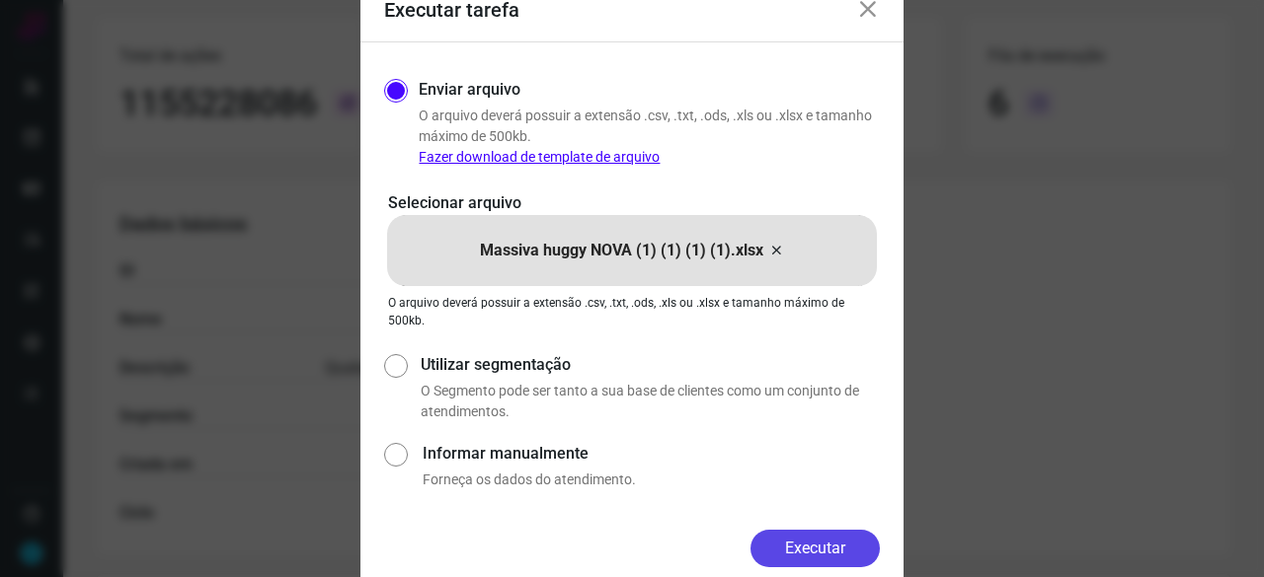
click at [841, 554] on button "Executar" at bounding box center [814, 549] width 129 height 38
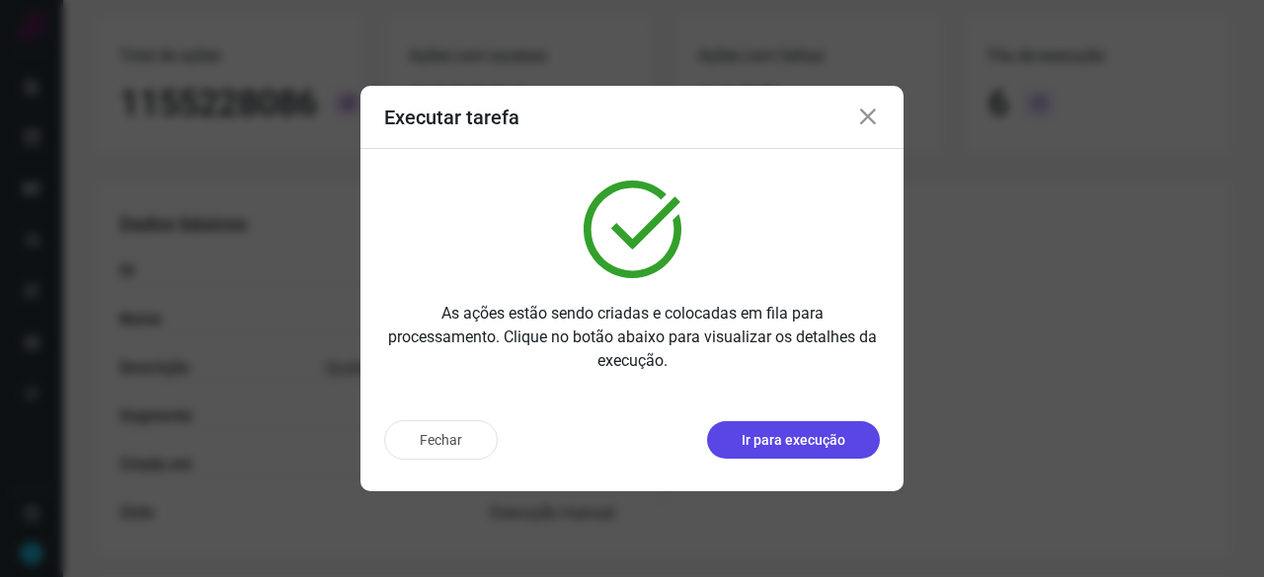
click at [800, 445] on p "Ir para execução" at bounding box center [793, 440] width 104 height 21
